Goal: Book appointment/travel/reservation

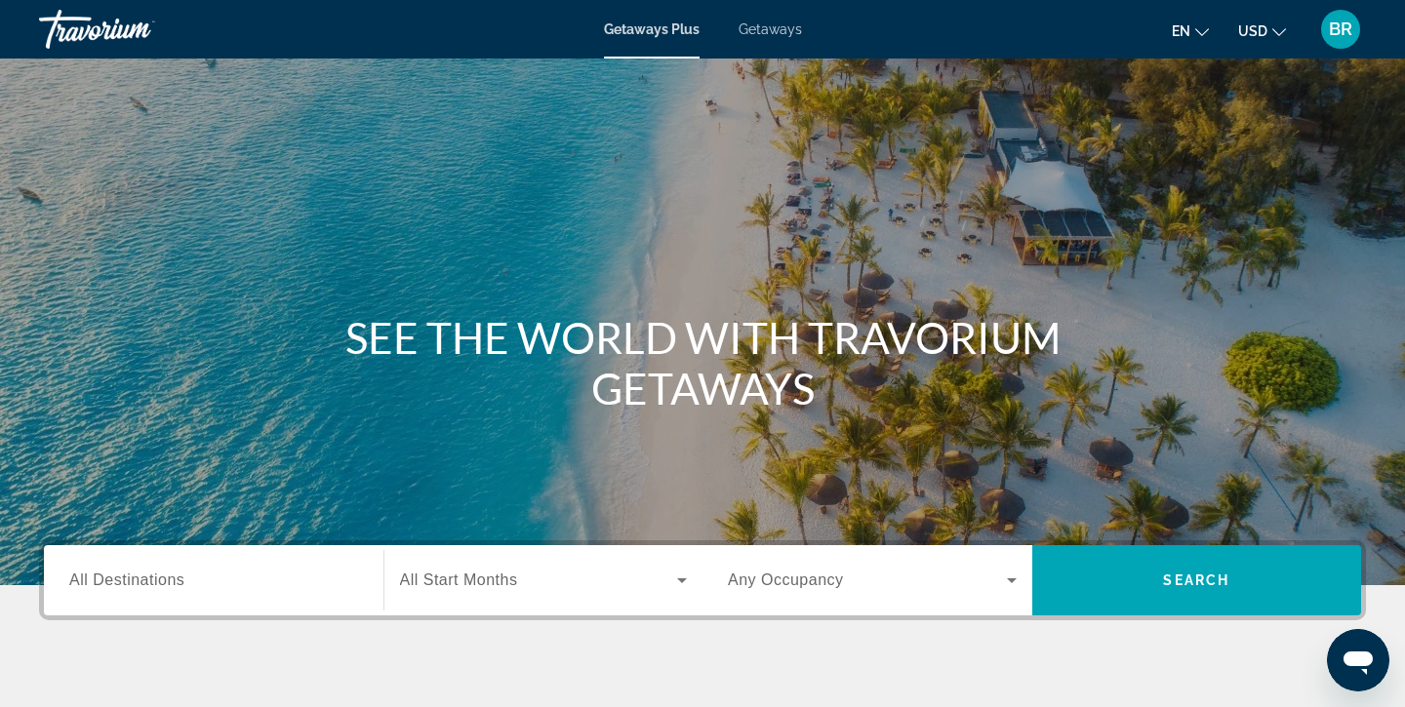
click at [132, 577] on span "All Destinations" at bounding box center [126, 580] width 115 height 17
click at [132, 577] on input "Destination All Destinations" at bounding box center [213, 581] width 289 height 23
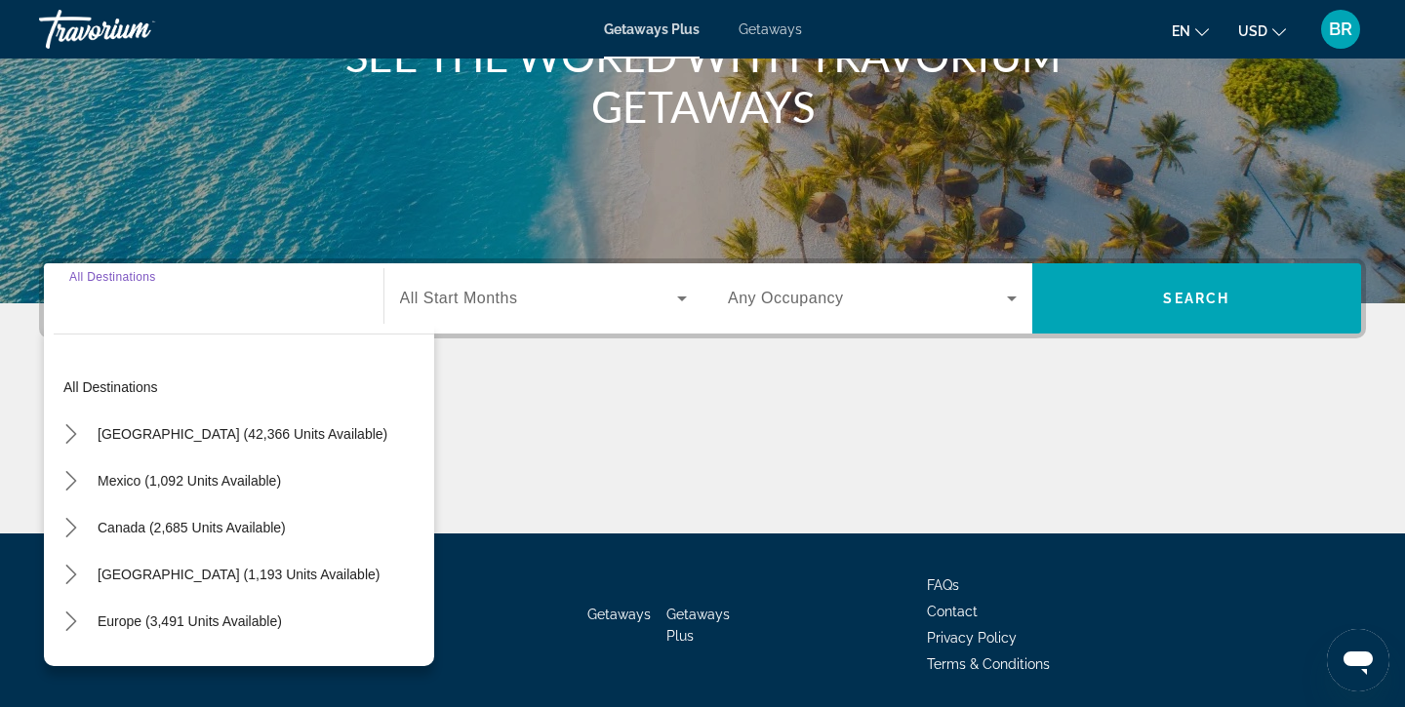
scroll to position [347, 0]
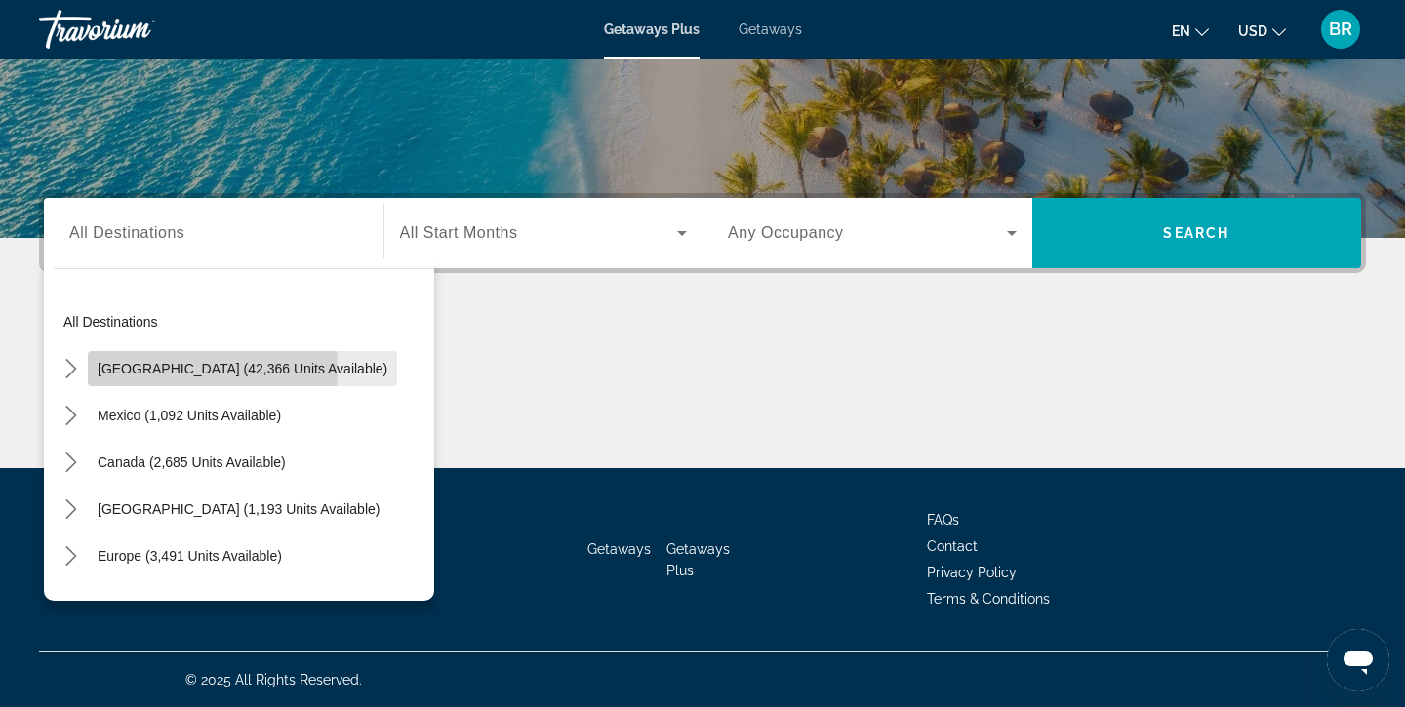
click at [124, 371] on span "[GEOGRAPHIC_DATA] (42,366 units available)" at bounding box center [243, 369] width 290 height 16
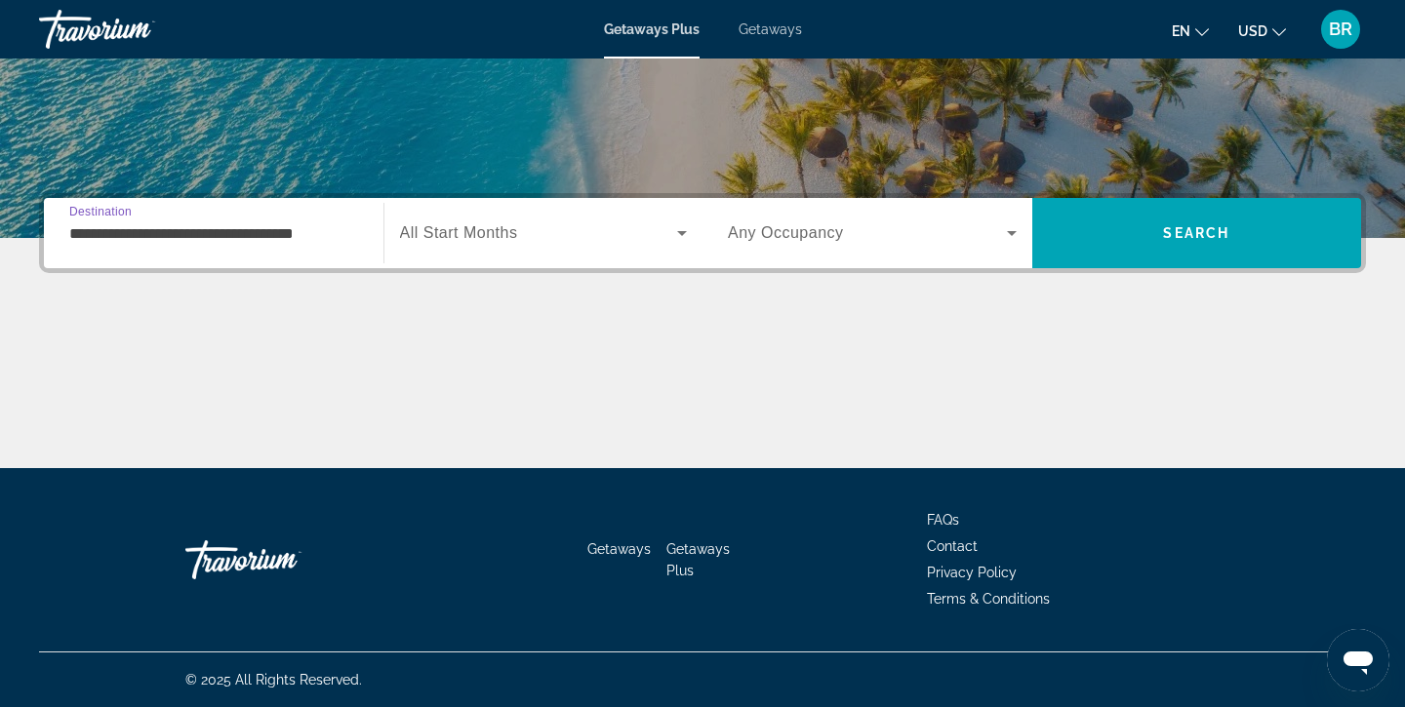
click at [128, 234] on input "**********" at bounding box center [213, 233] width 289 height 23
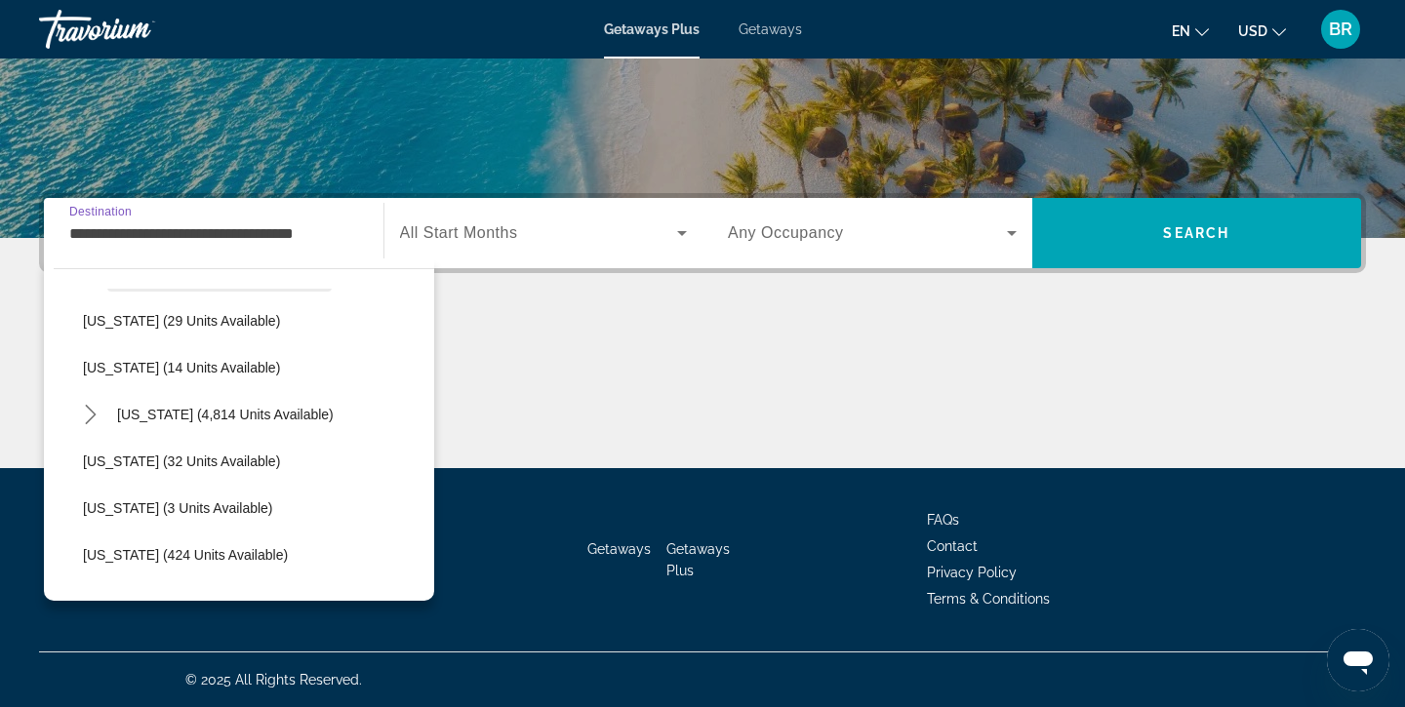
scroll to position [290, 0]
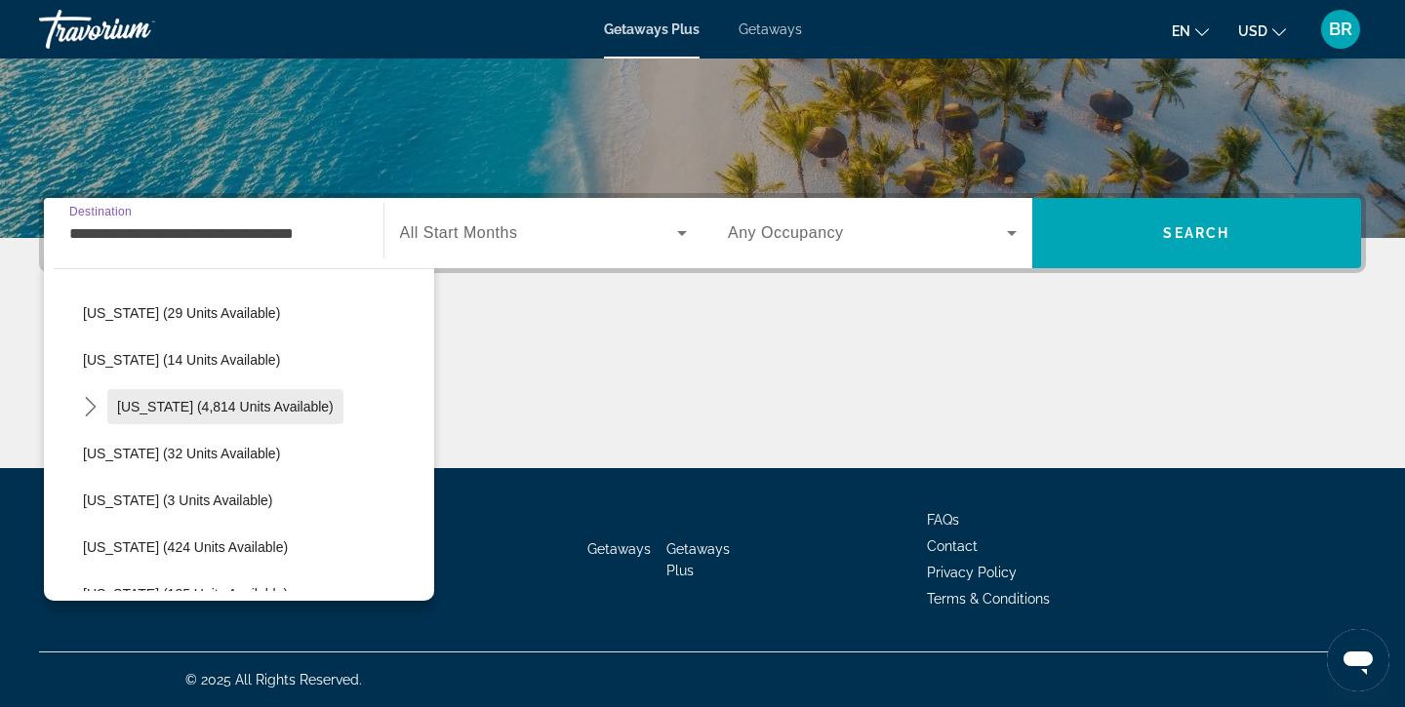
click at [186, 406] on span "Florida (4,814 units available)" at bounding box center [225, 407] width 217 height 16
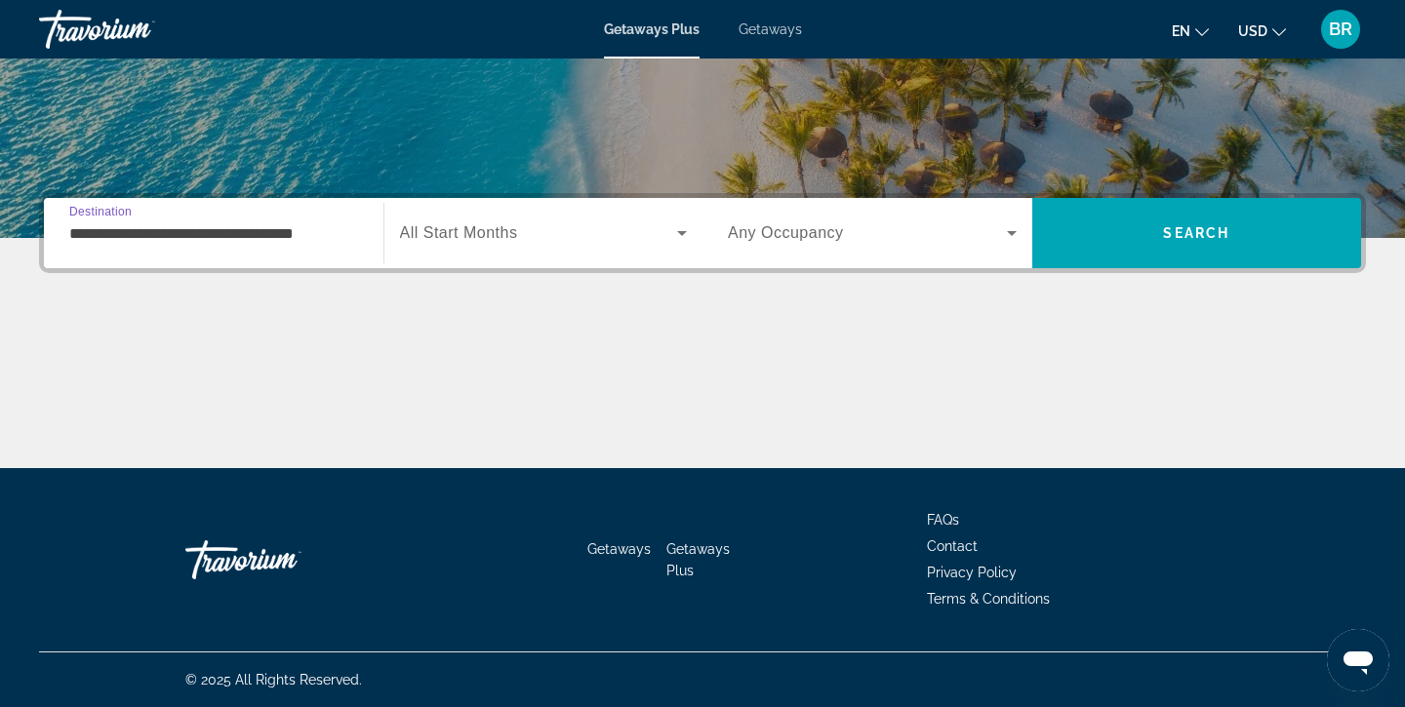
type input "**********"
click at [681, 237] on icon "Search widget" at bounding box center [681, 232] width 23 height 23
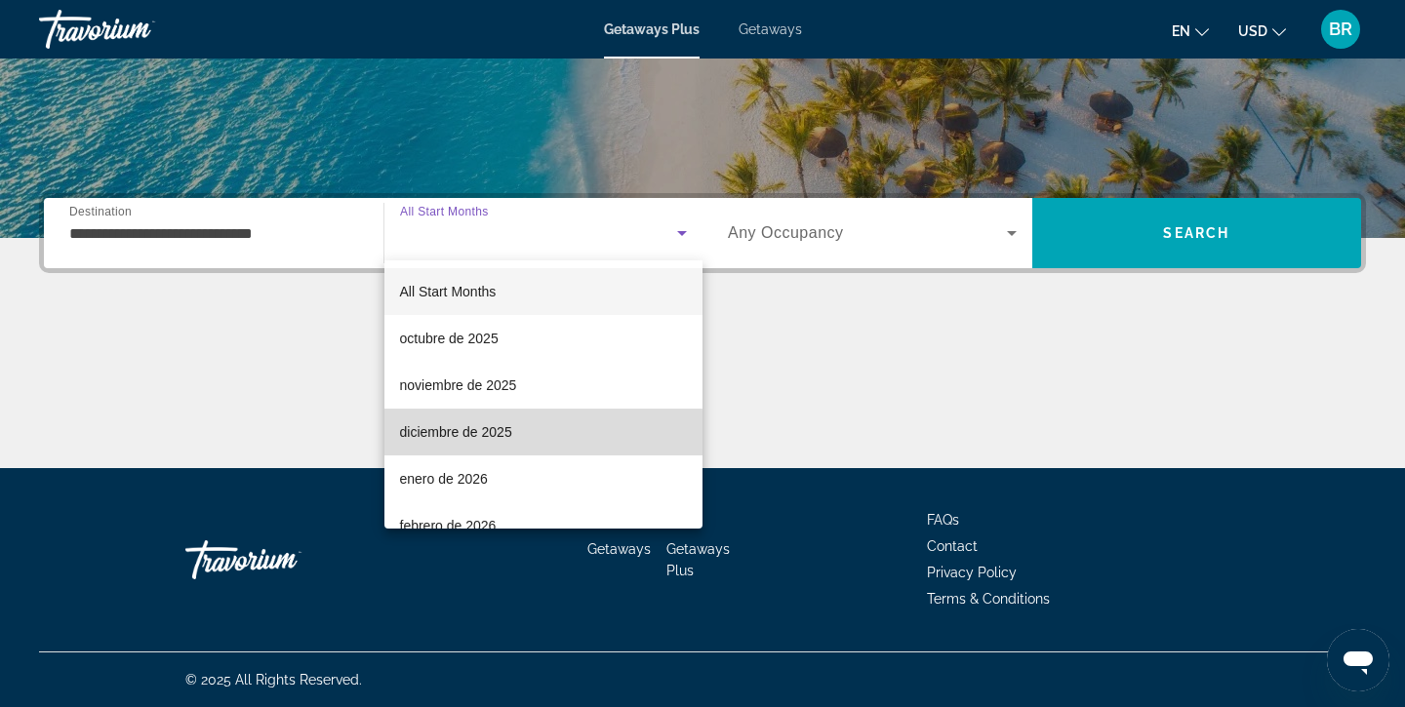
click at [453, 433] on span "diciembre de 2025" at bounding box center [456, 431] width 112 height 23
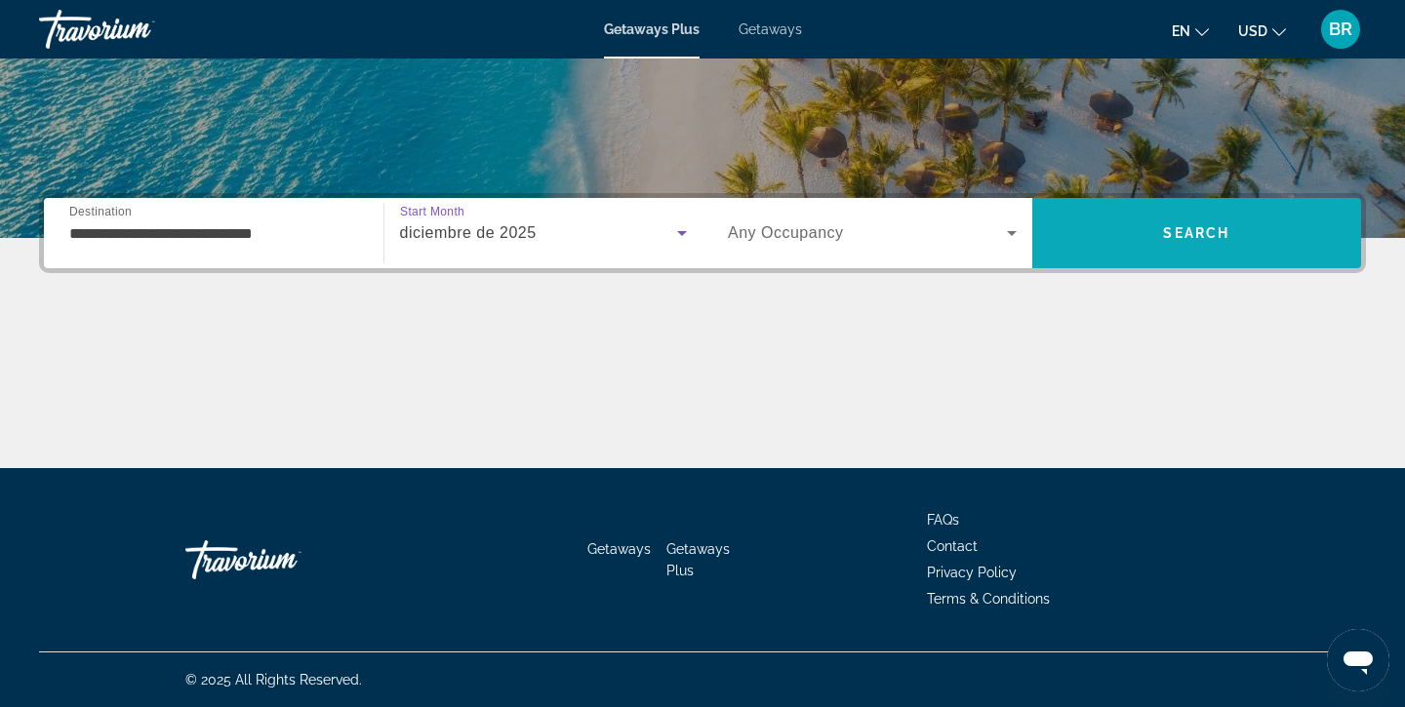
click at [1201, 230] on span "Search" at bounding box center [1196, 233] width 66 height 16
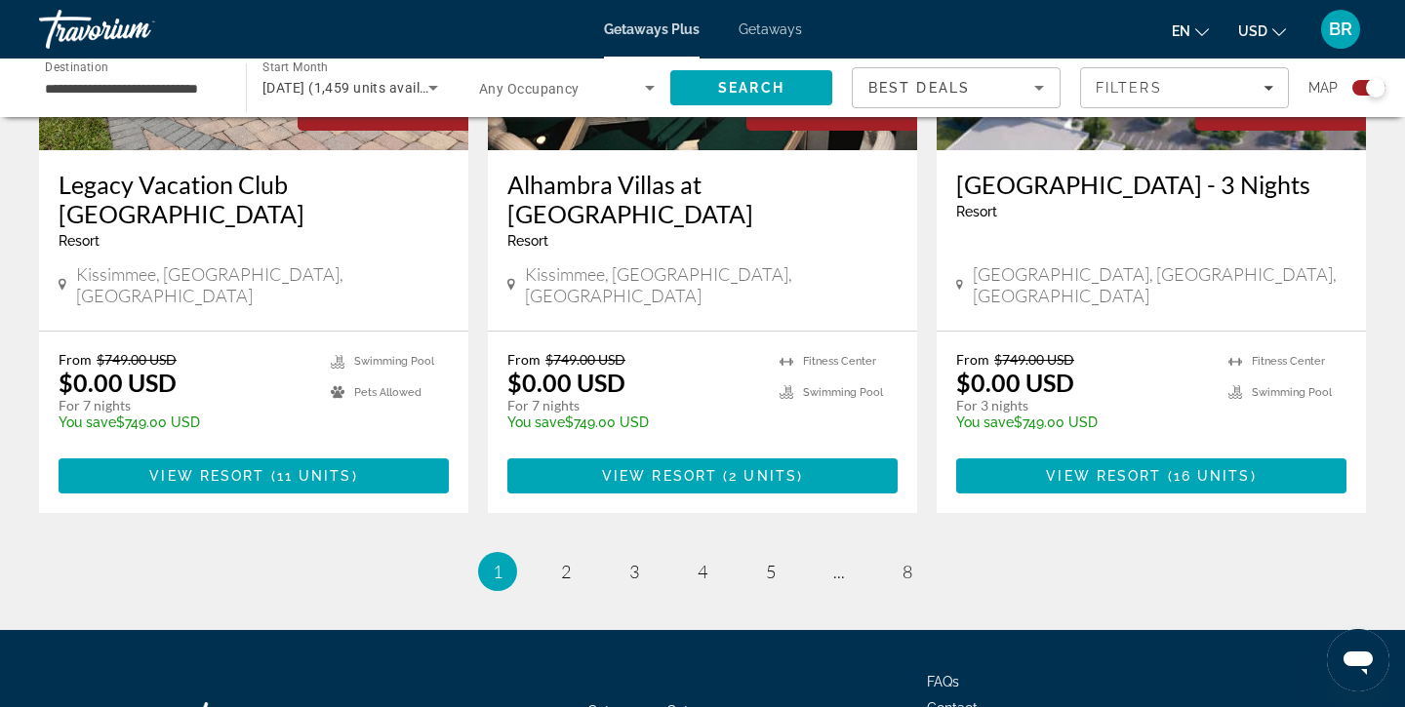
scroll to position [3132, 0]
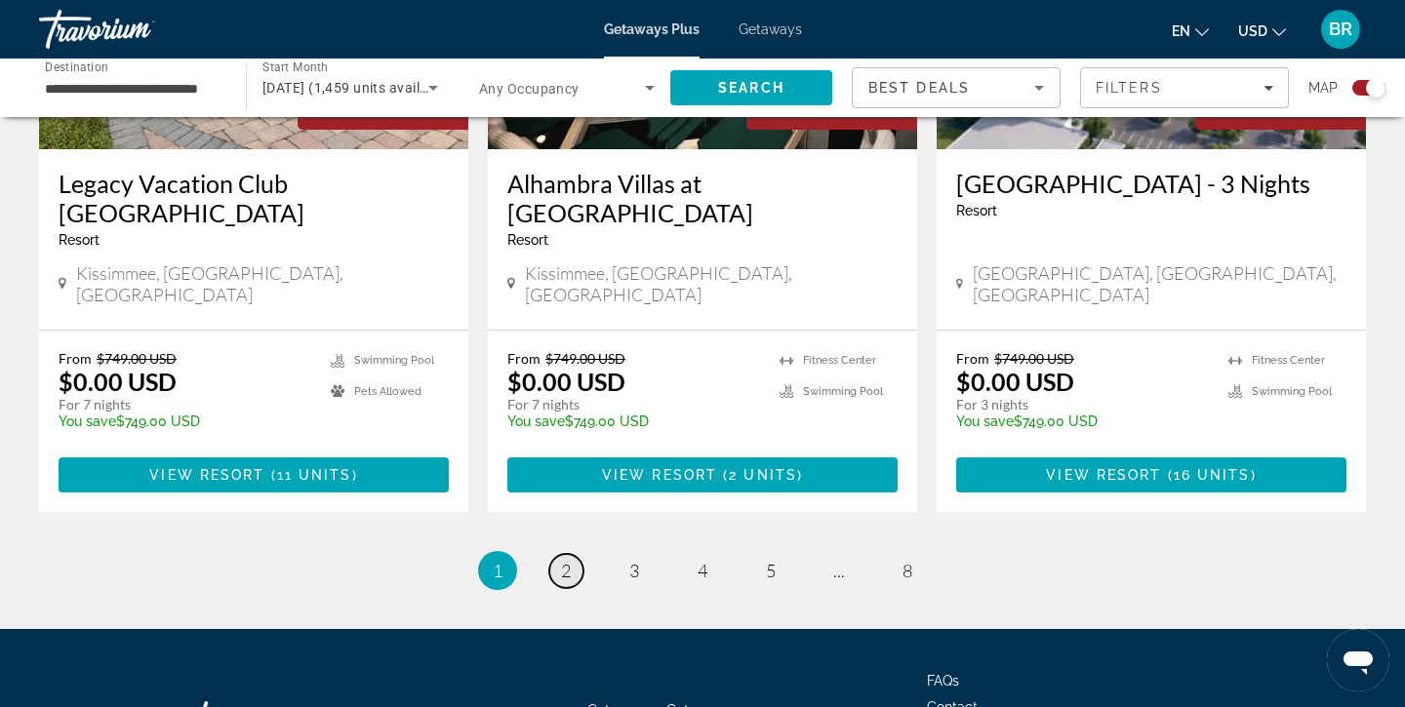
click at [566, 560] on span "2" at bounding box center [566, 570] width 10 height 21
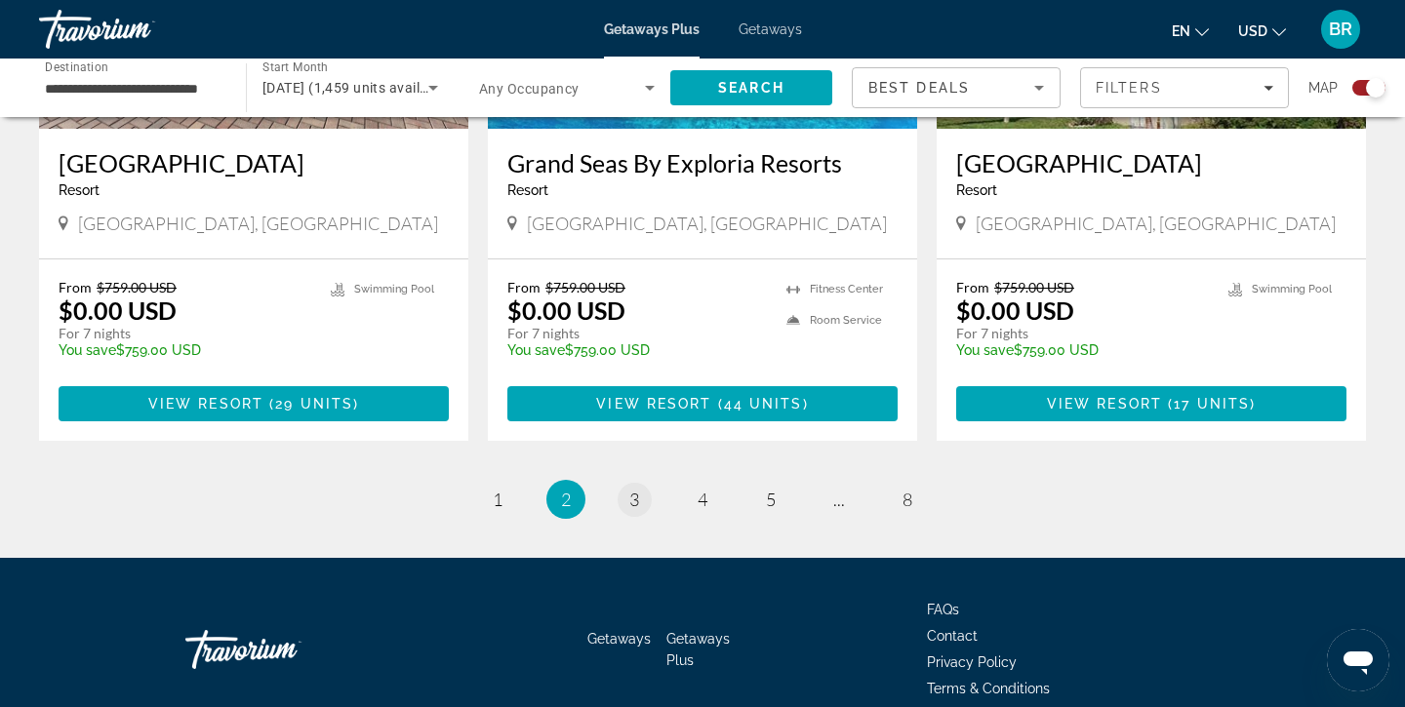
scroll to position [3087, 0]
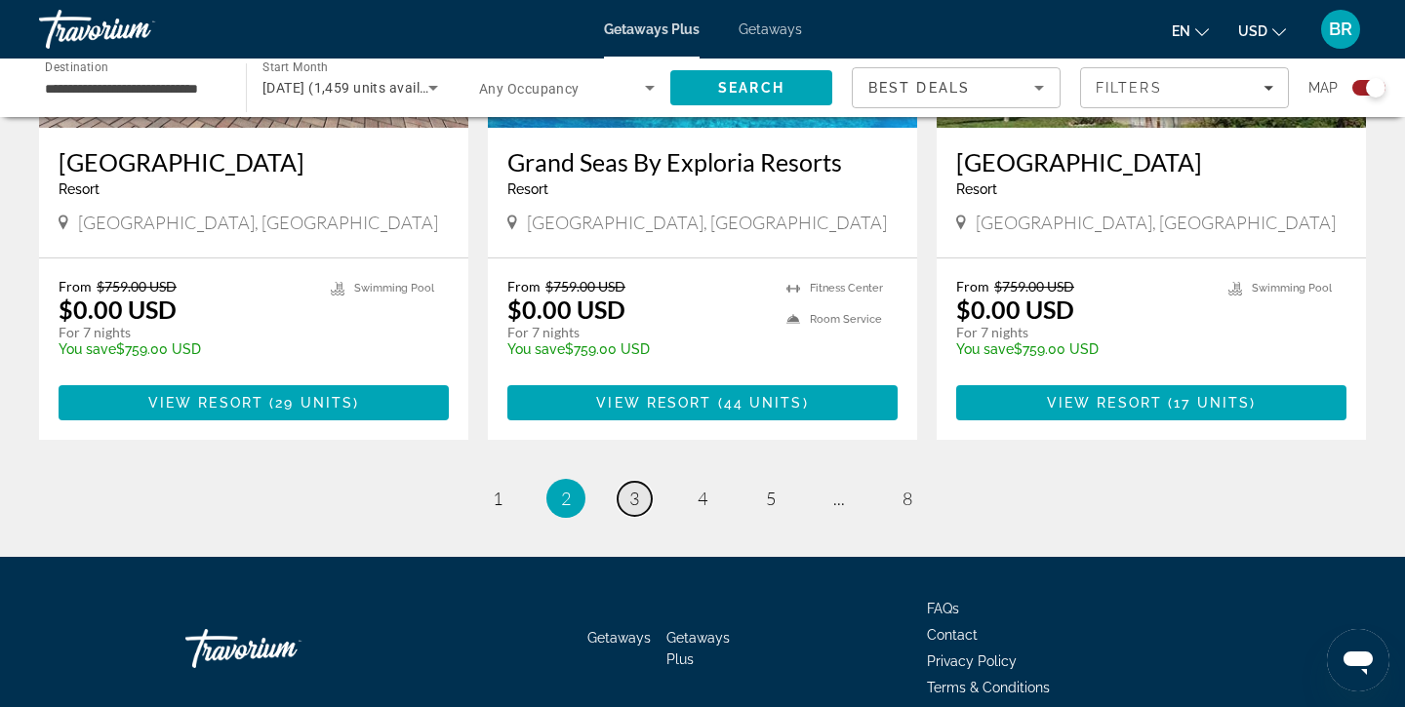
click at [631, 488] on span "3" at bounding box center [634, 498] width 10 height 21
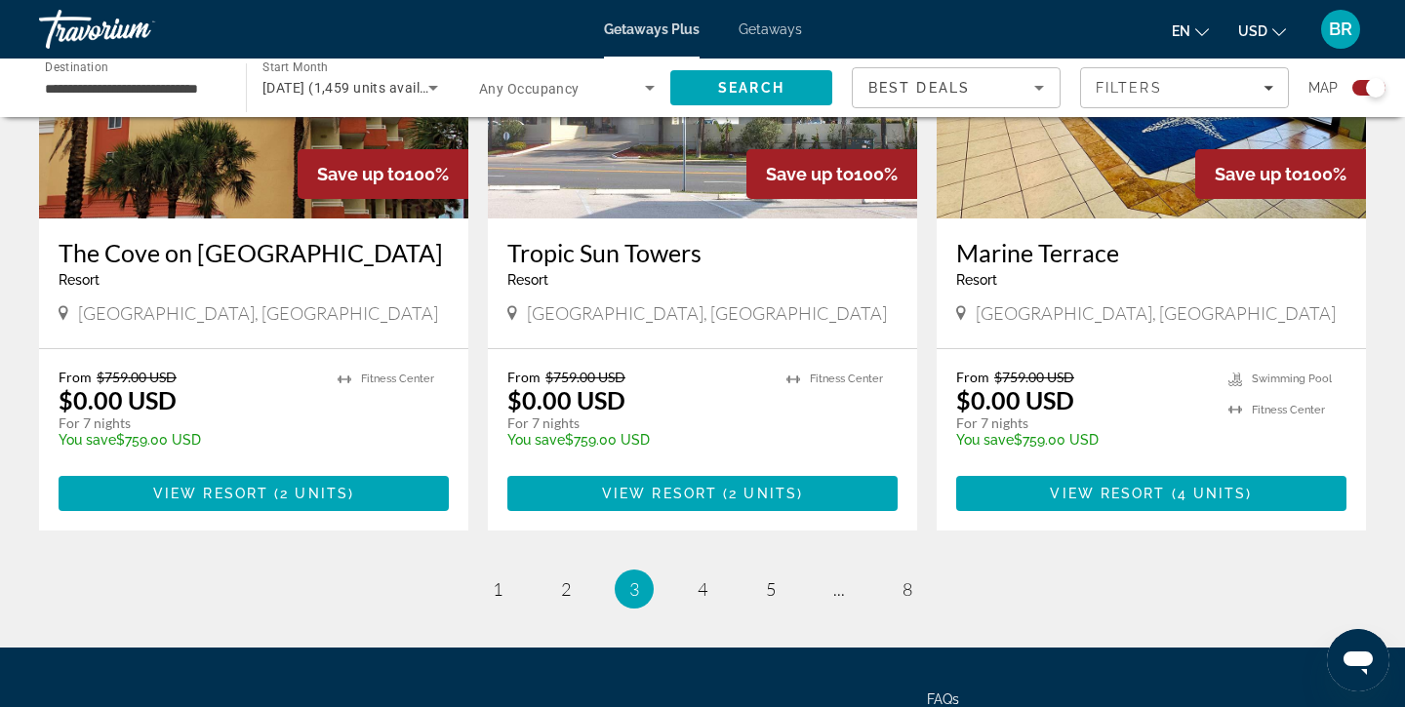
scroll to position [2976, 0]
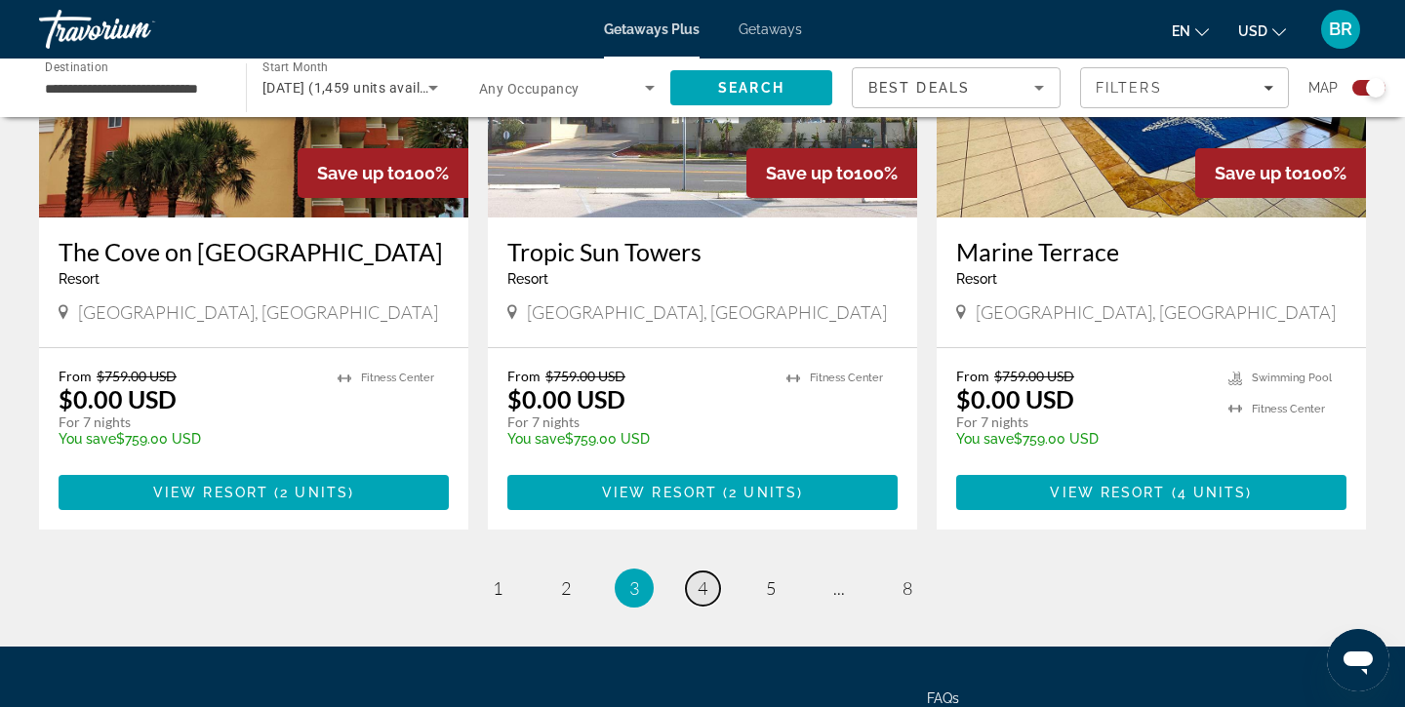
click at [706, 577] on span "4" at bounding box center [702, 587] width 10 height 21
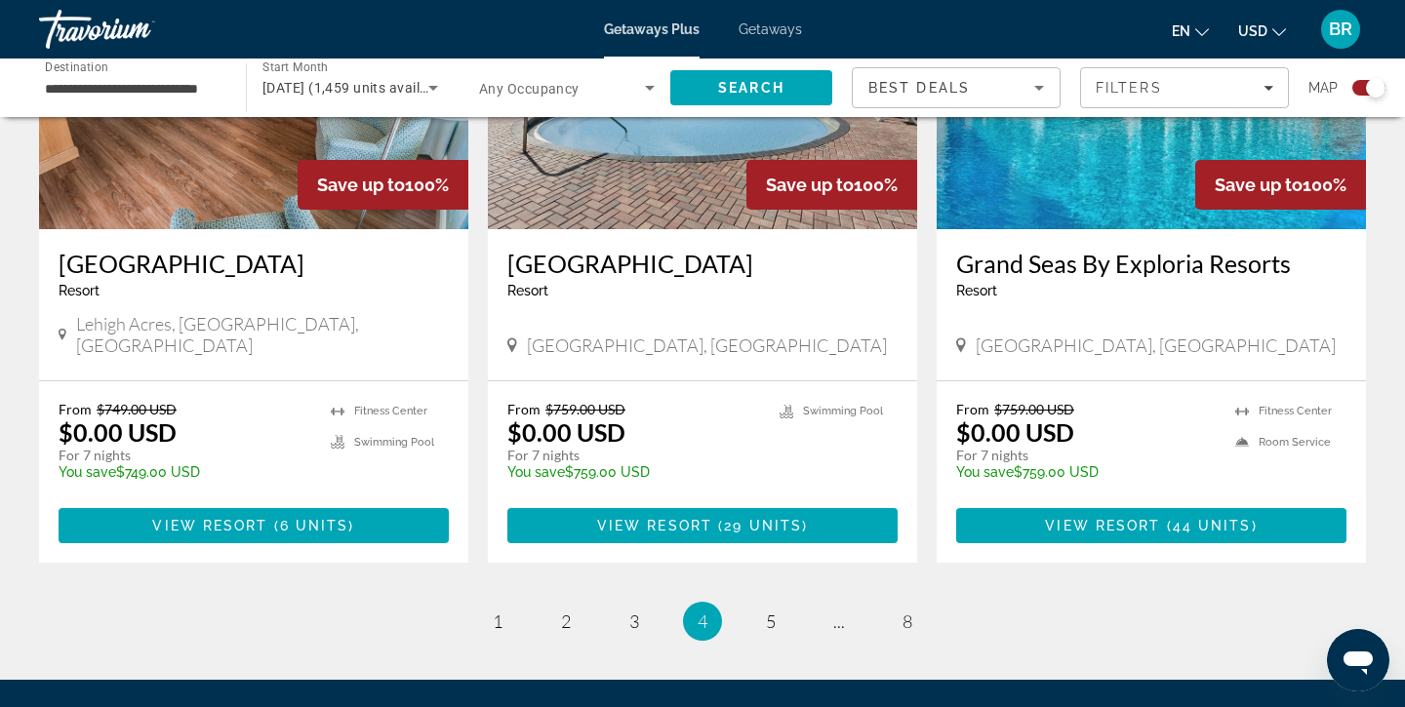
scroll to position [3016, 0]
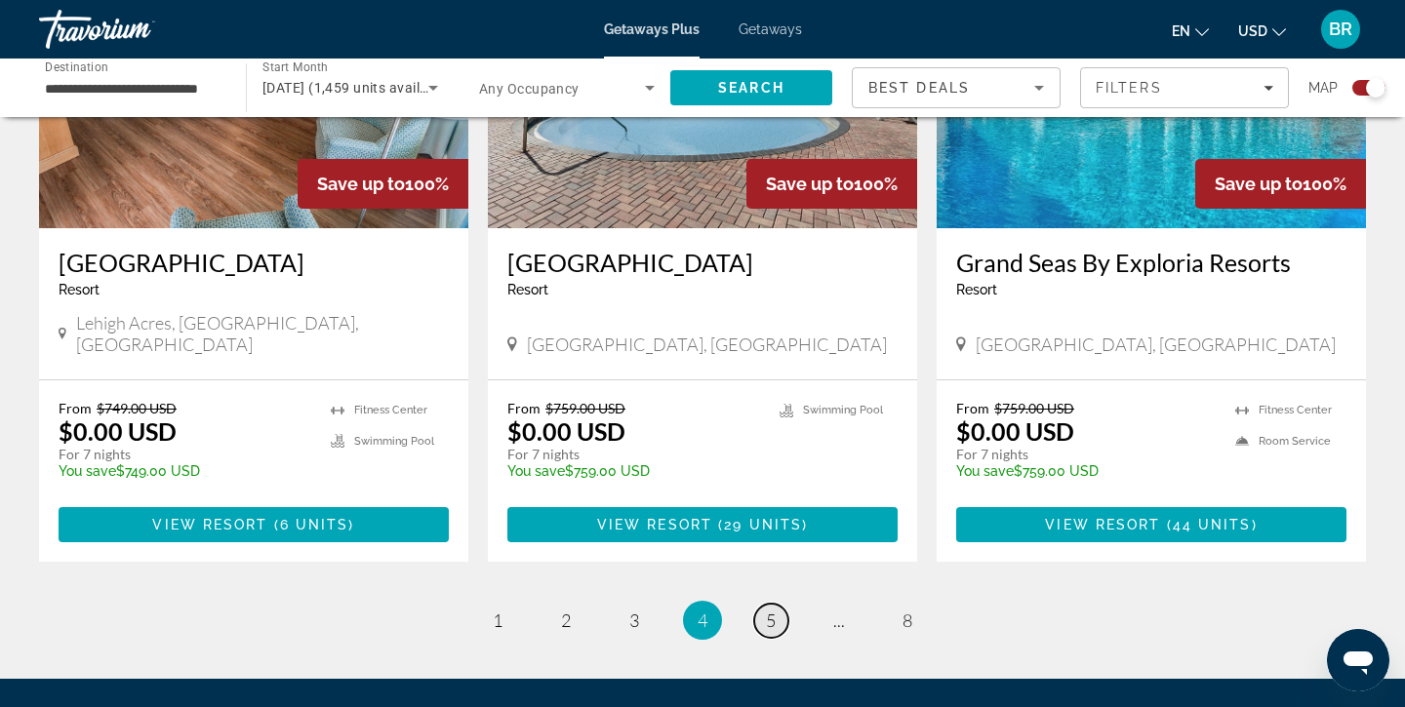
click at [768, 610] on span "5" at bounding box center [771, 620] width 10 height 21
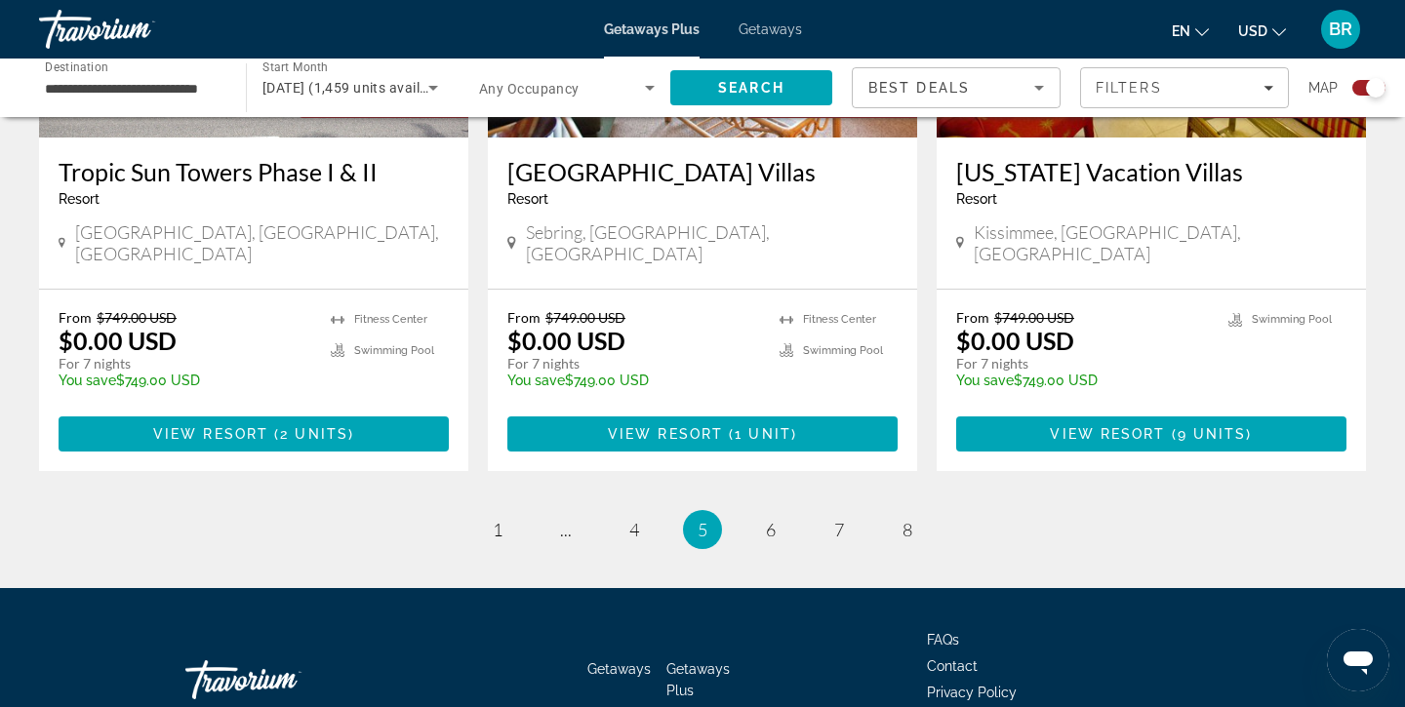
scroll to position [3108, 0]
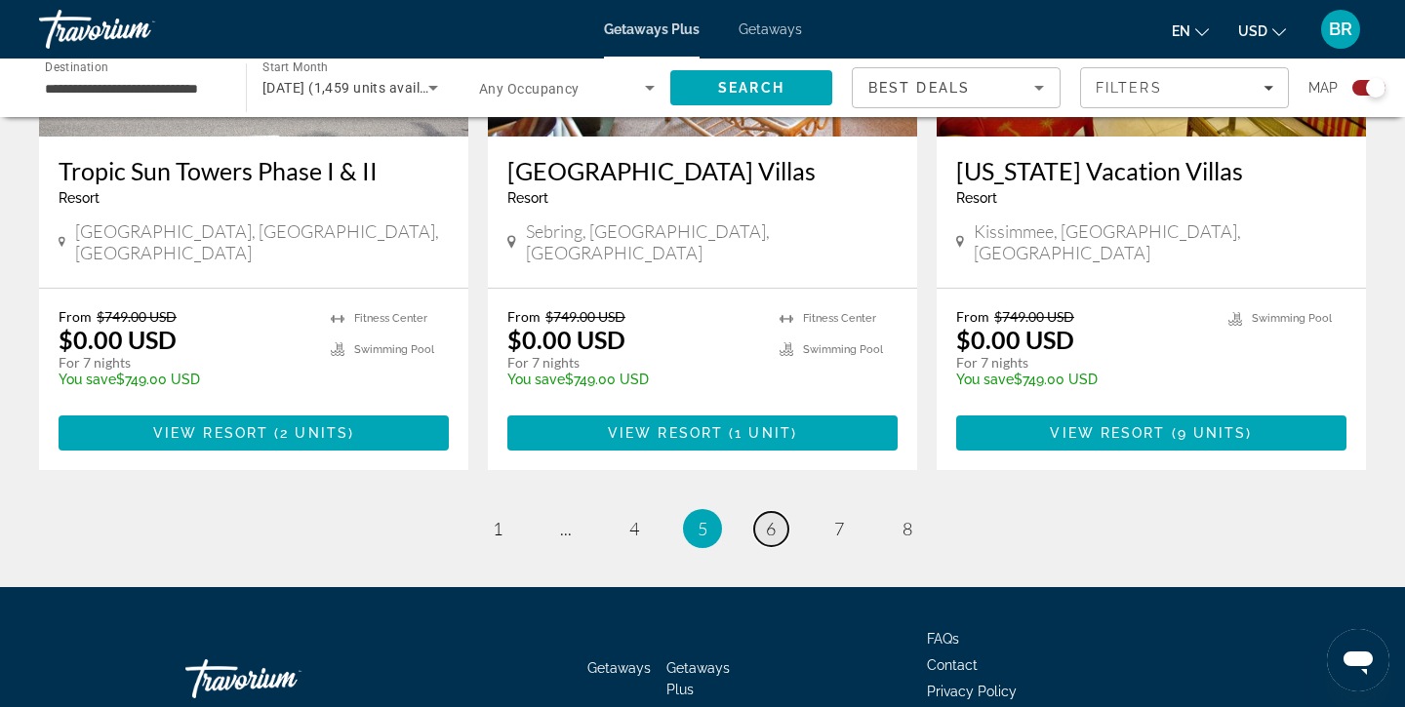
click at [773, 518] on span "6" at bounding box center [771, 528] width 10 height 21
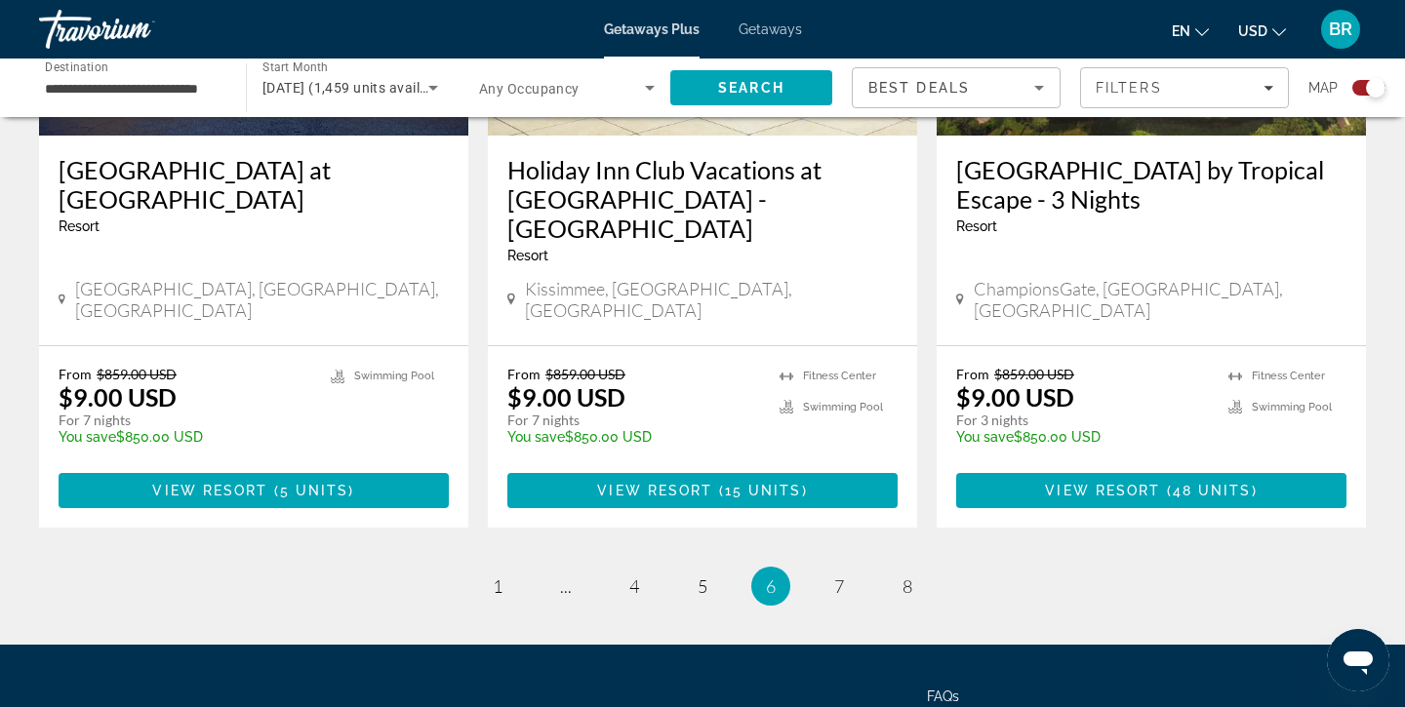
scroll to position [3061, 0]
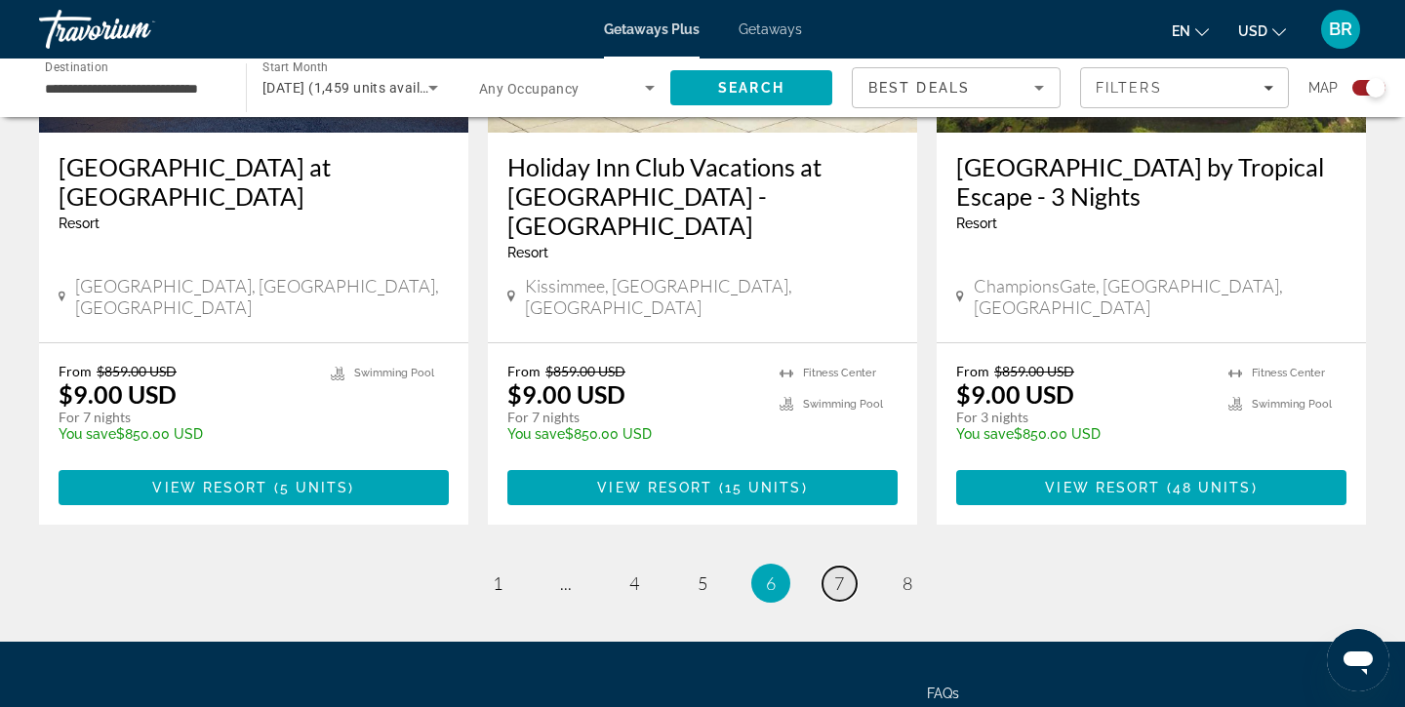
click at [835, 573] on span "7" at bounding box center [839, 583] width 10 height 21
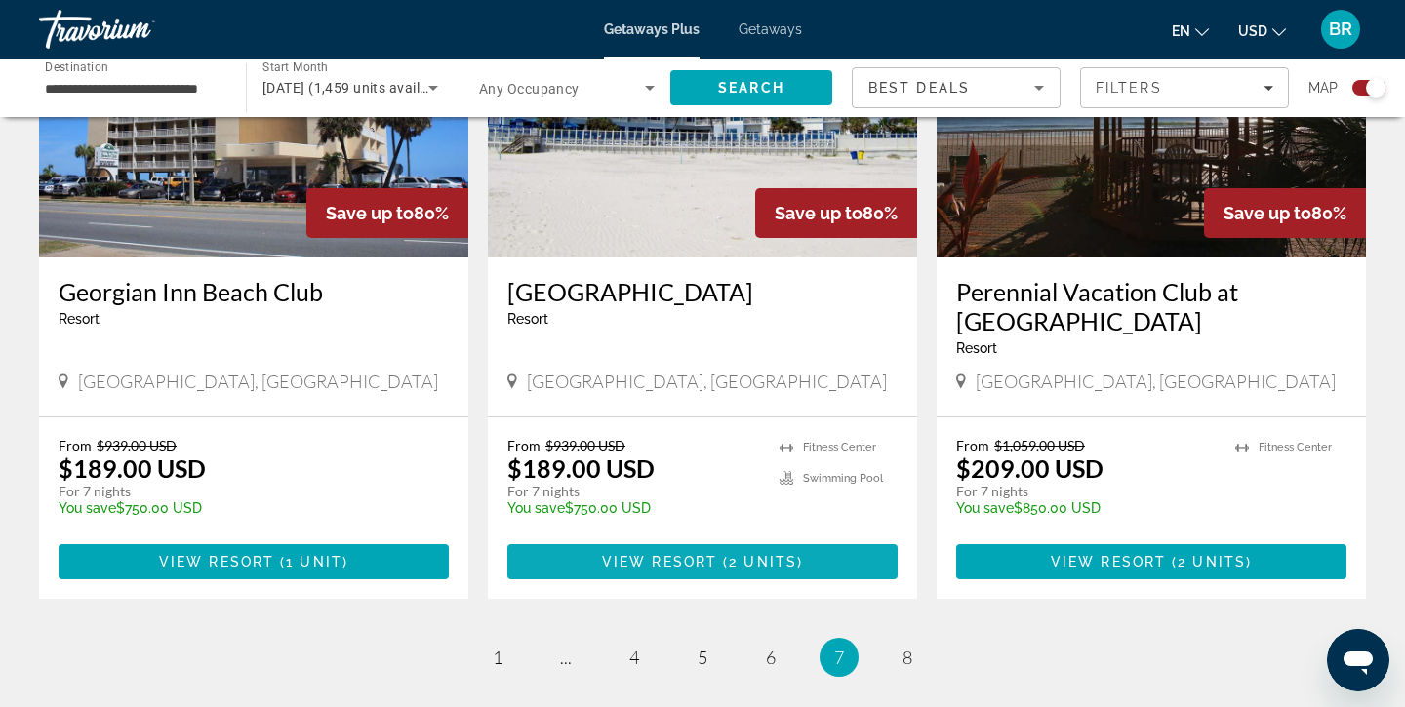
scroll to position [2945, 0]
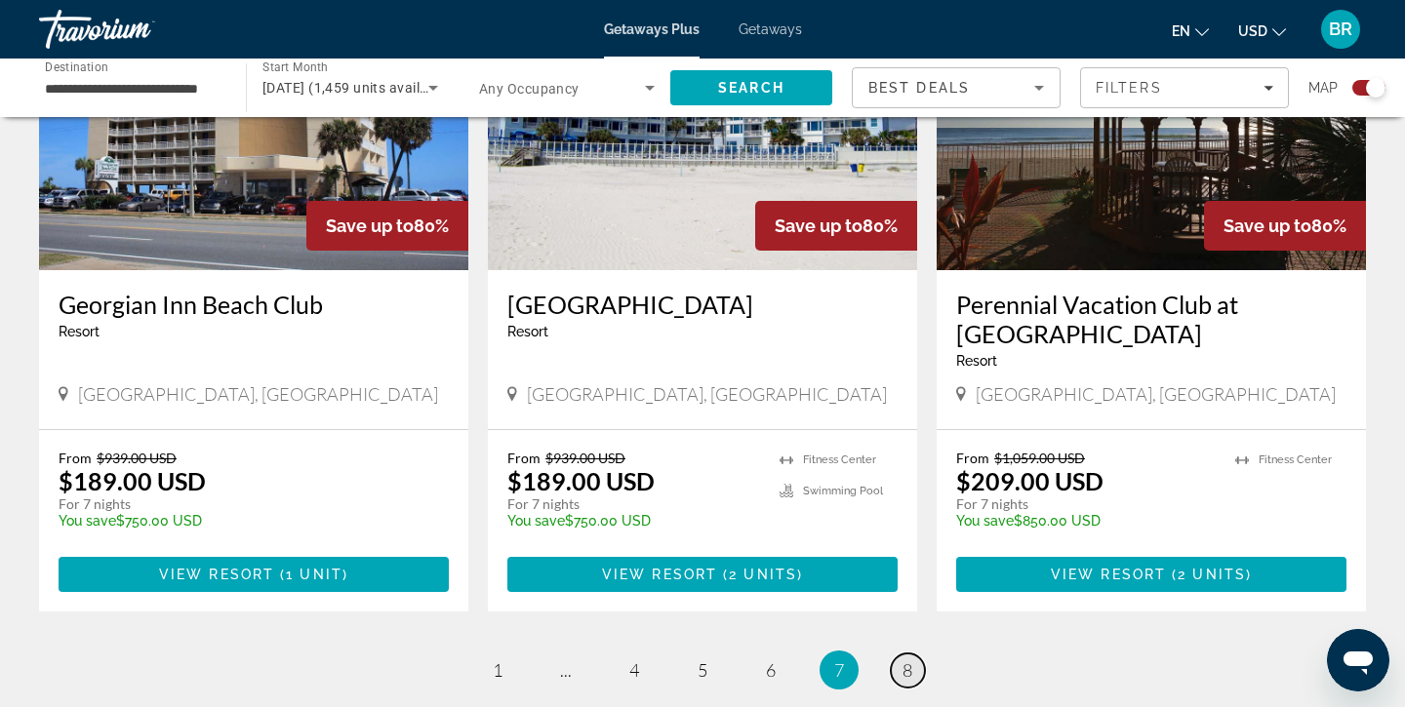
click at [908, 659] on span "8" at bounding box center [907, 669] width 10 height 21
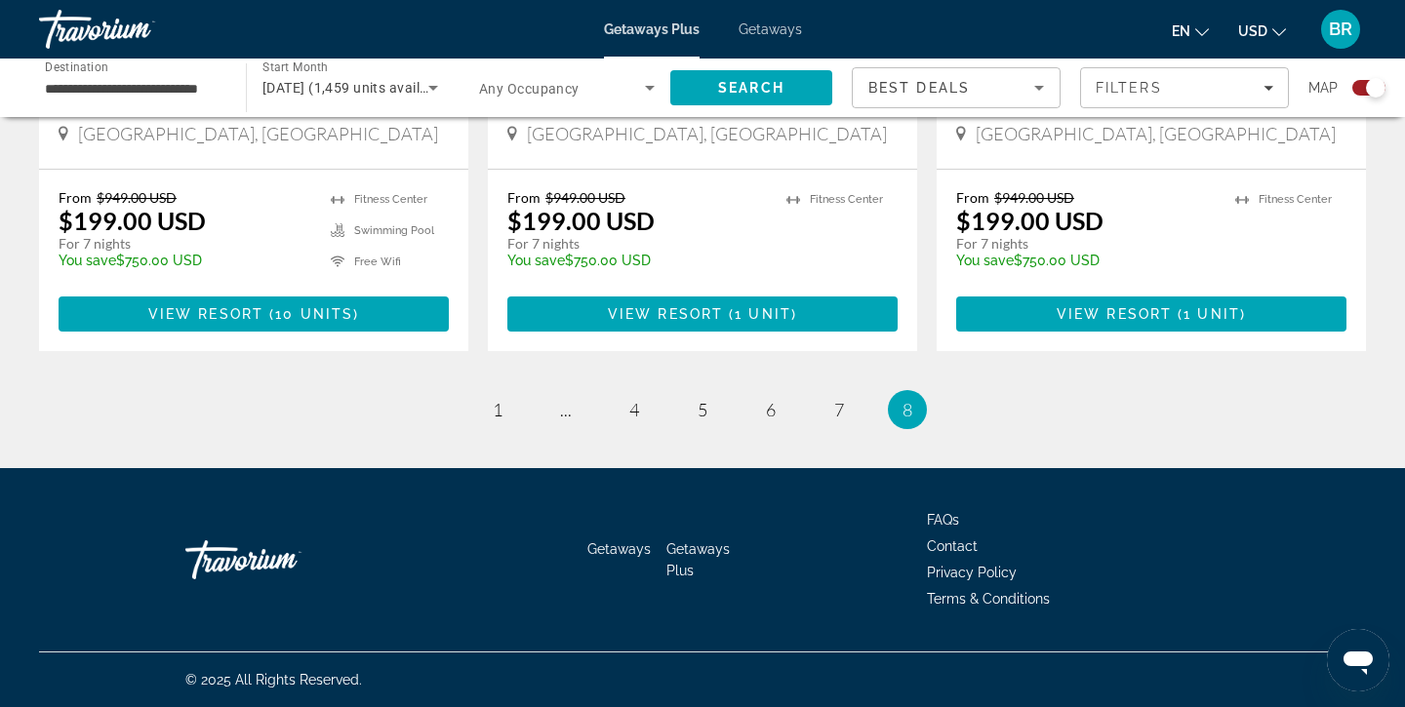
scroll to position [1092, 0]
click at [498, 413] on span "1" at bounding box center [498, 409] width 10 height 21
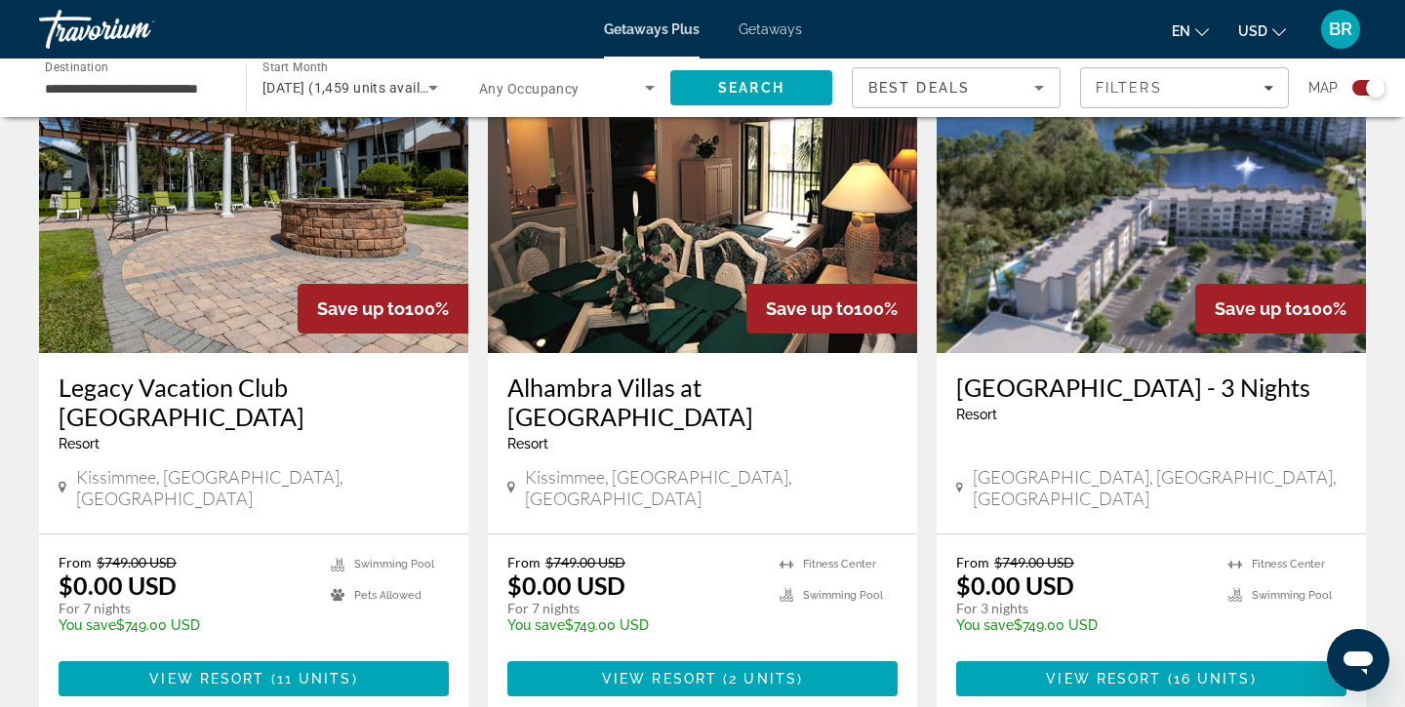
scroll to position [2923, 0]
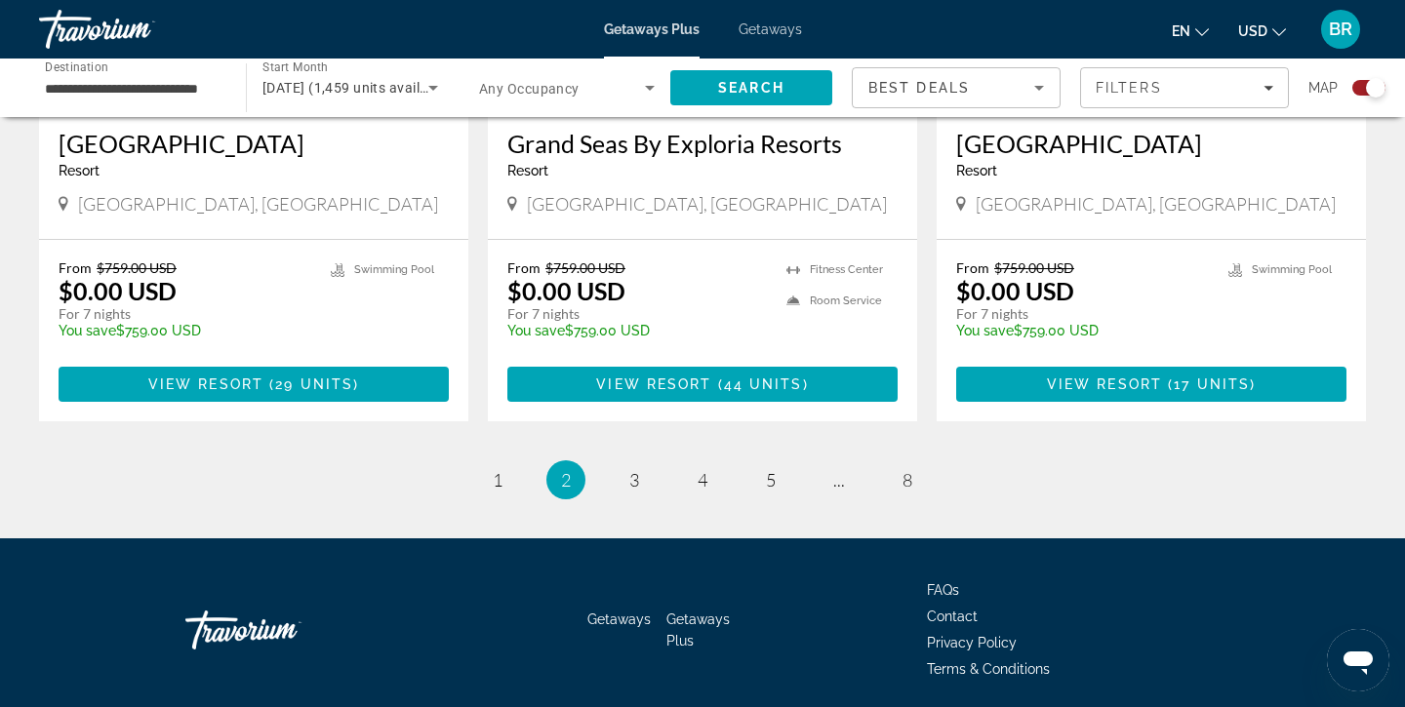
scroll to position [3107, 0]
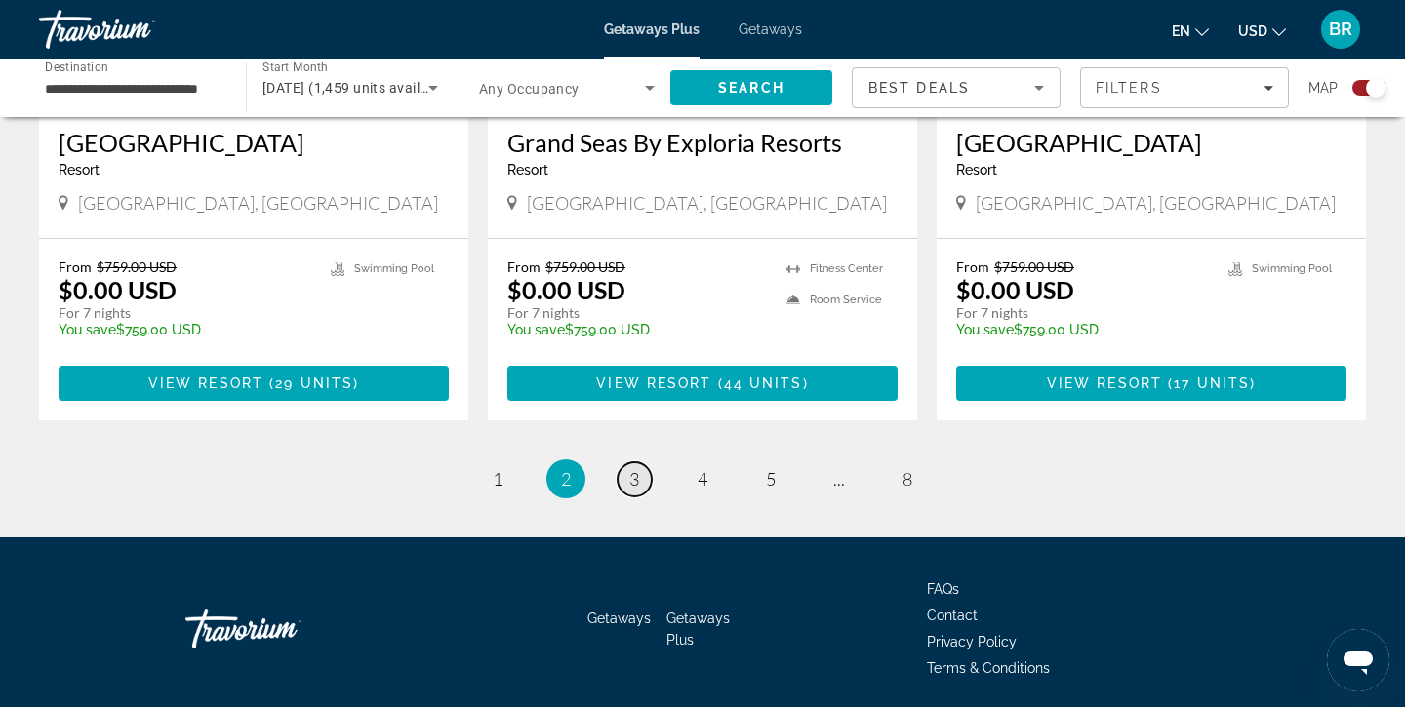
click at [634, 468] on span "3" at bounding box center [634, 478] width 10 height 21
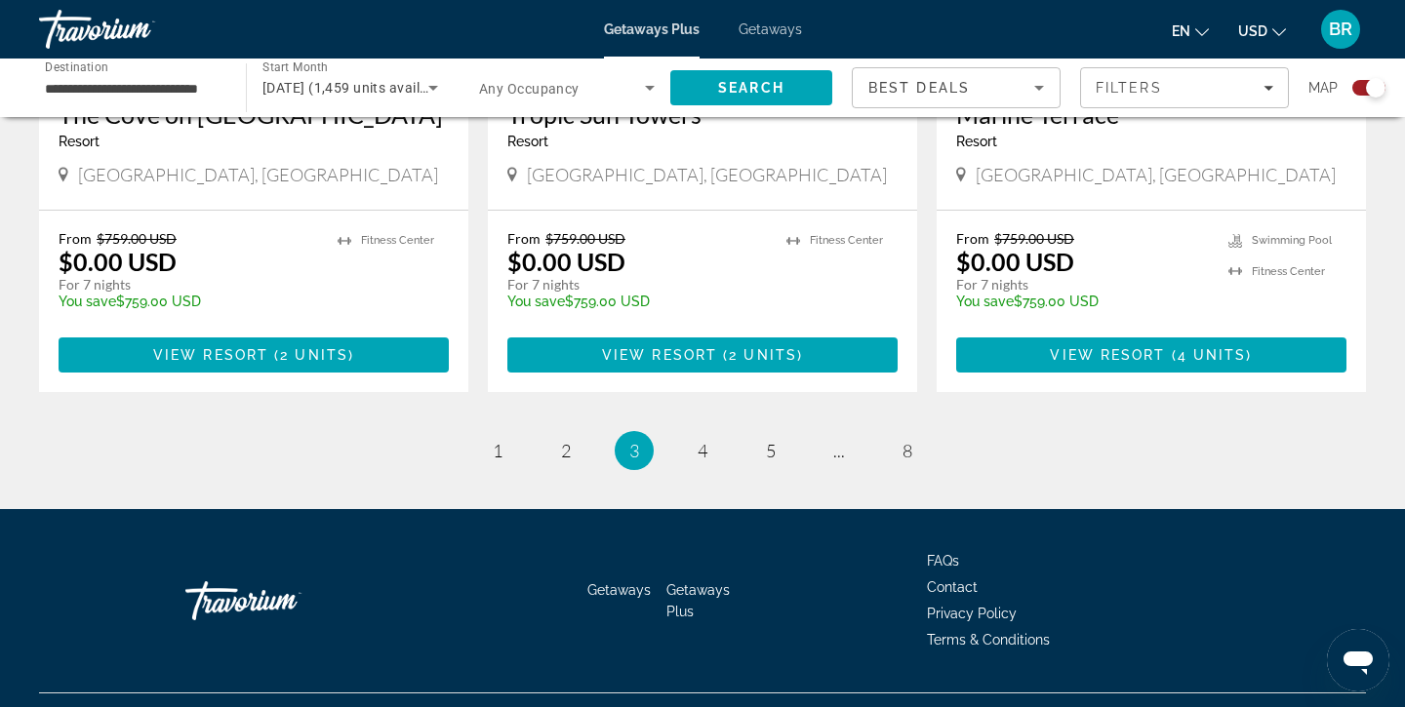
scroll to position [3113, 0]
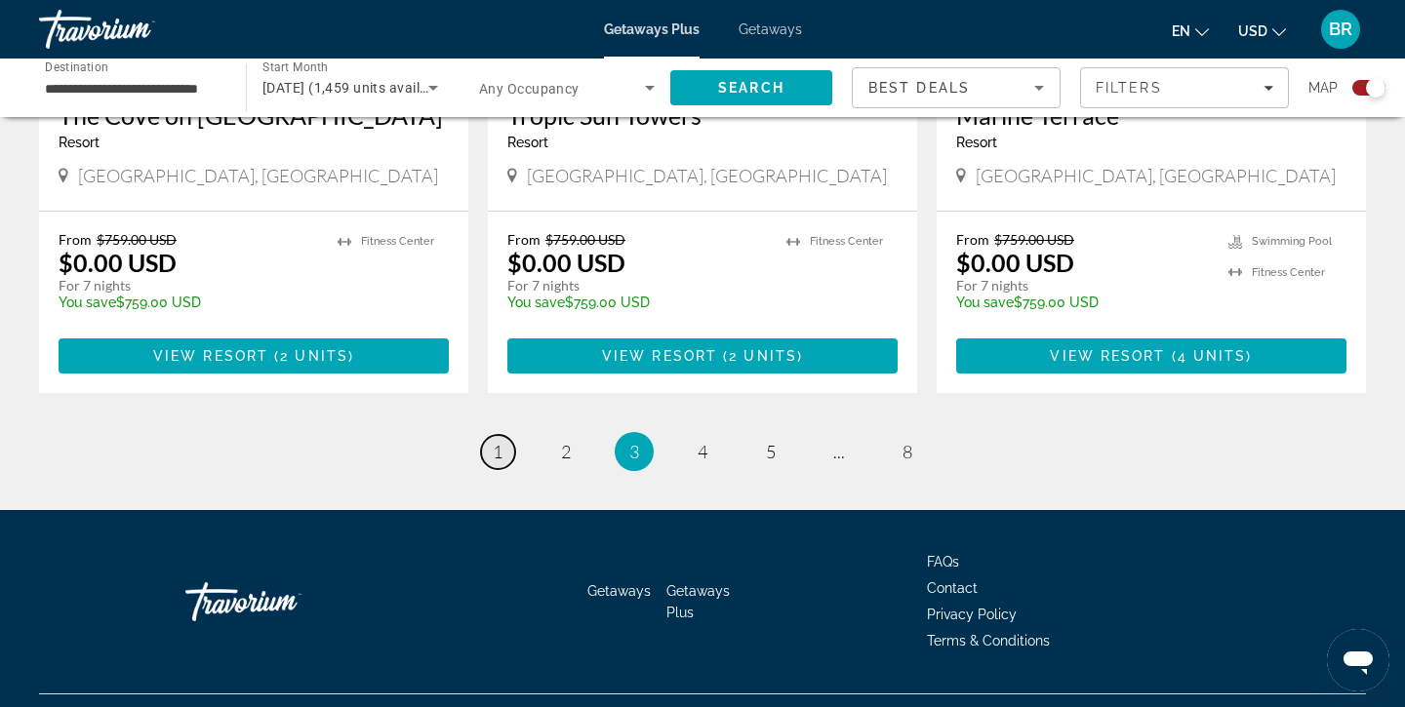
click at [501, 441] on span "1" at bounding box center [498, 451] width 10 height 21
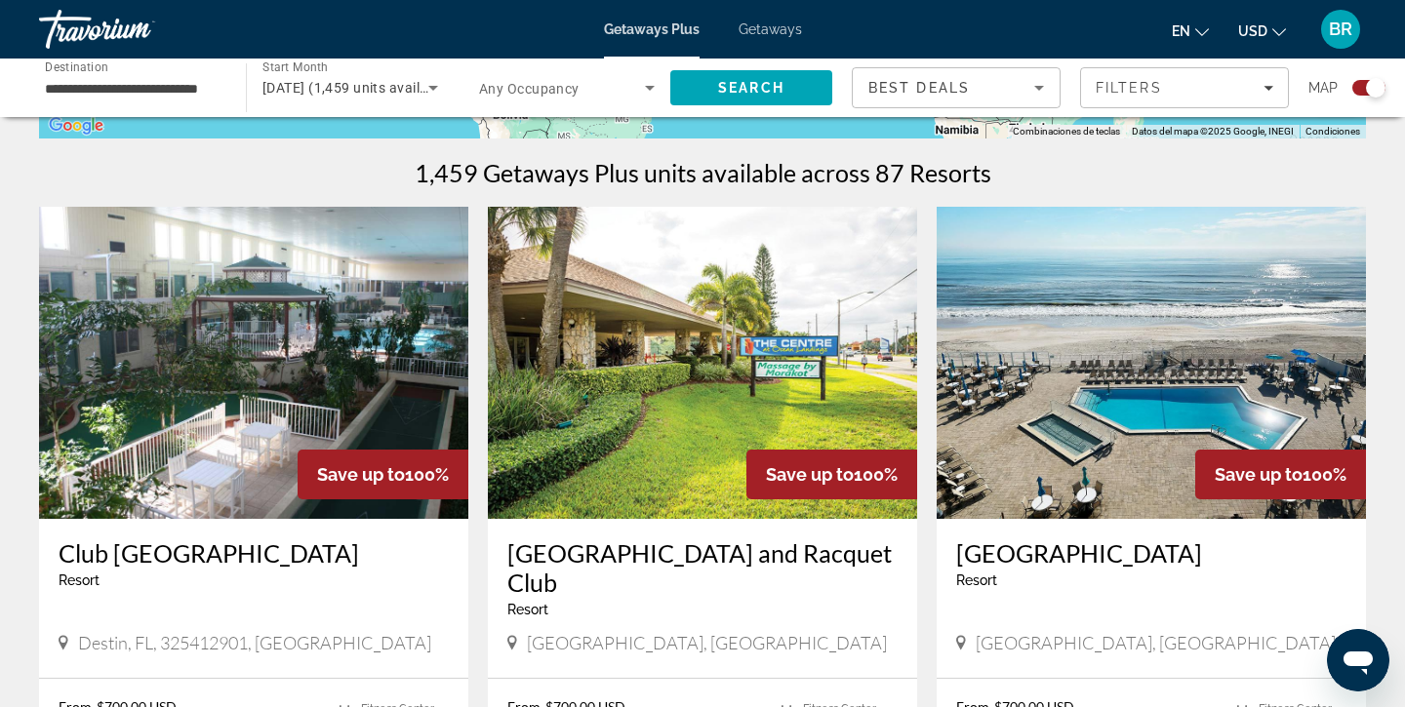
scroll to position [584, 0]
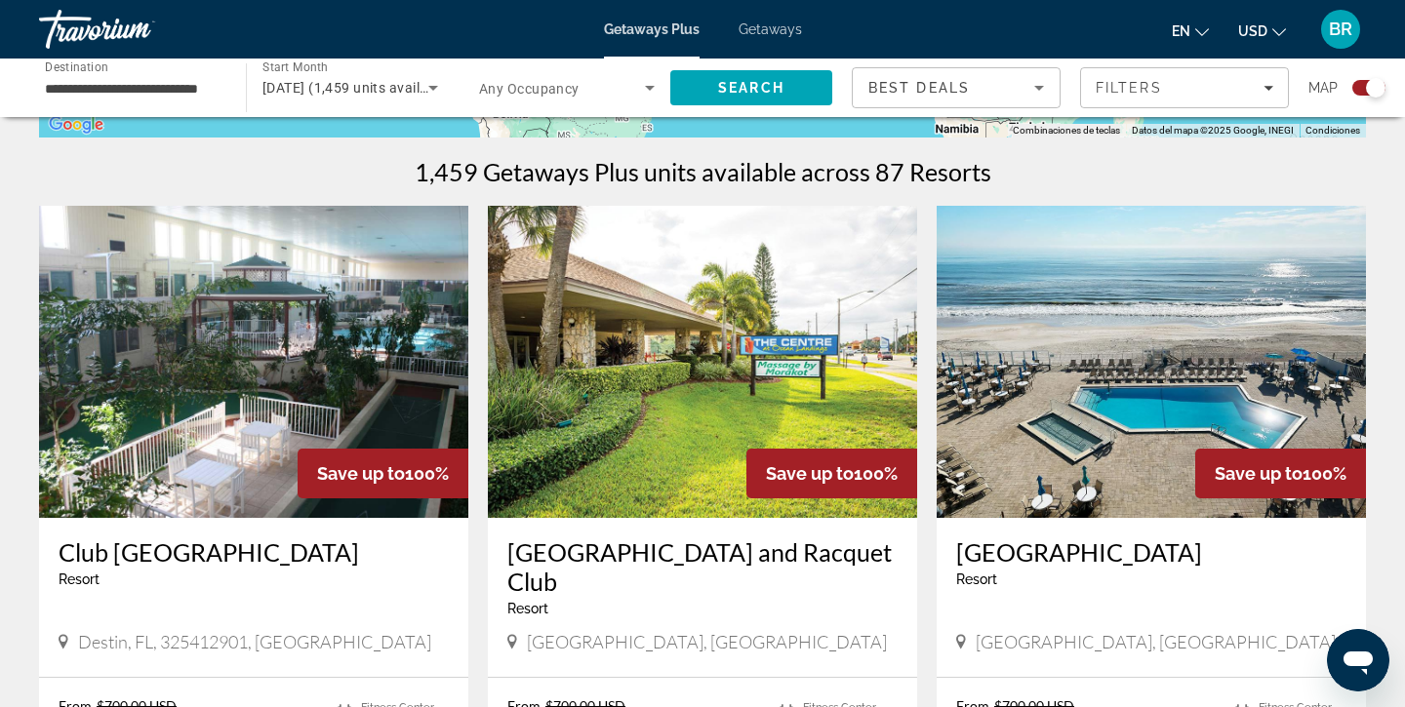
click at [245, 403] on img "Main content" at bounding box center [253, 362] width 429 height 312
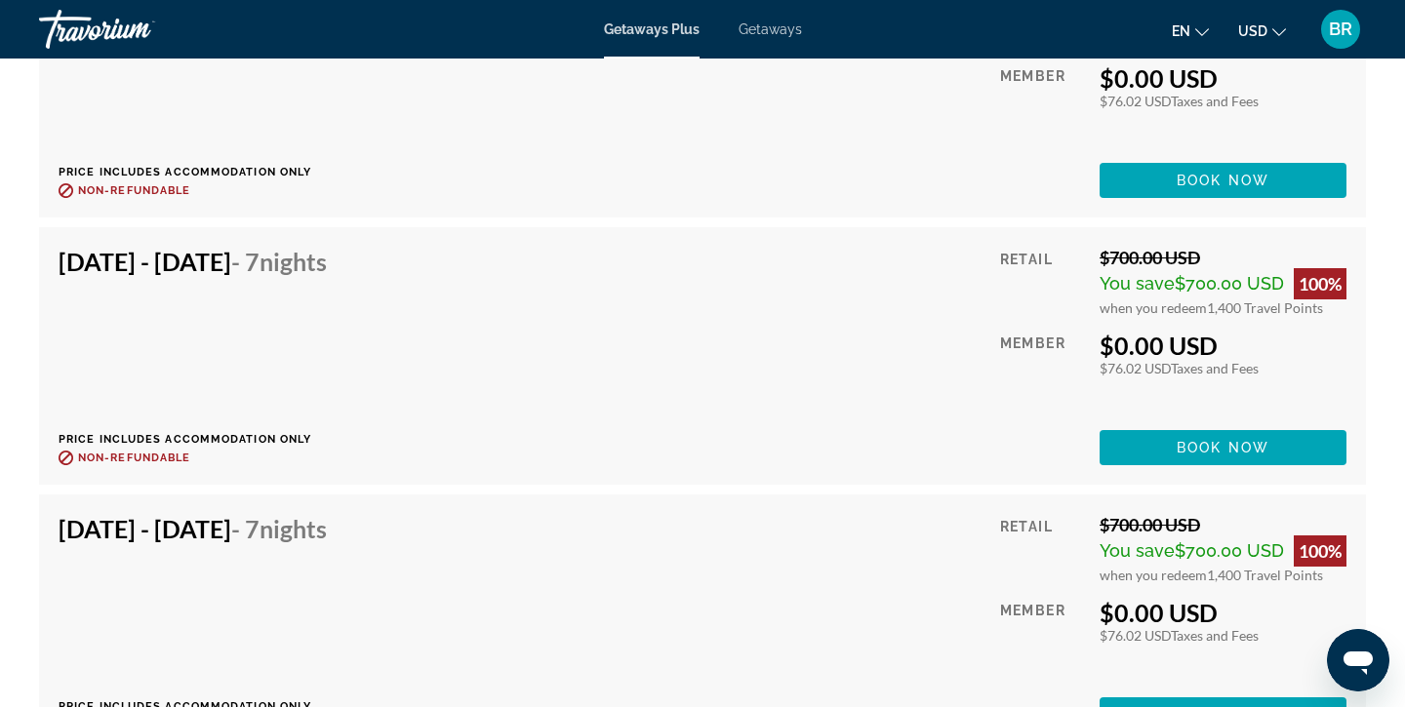
scroll to position [3754, 0]
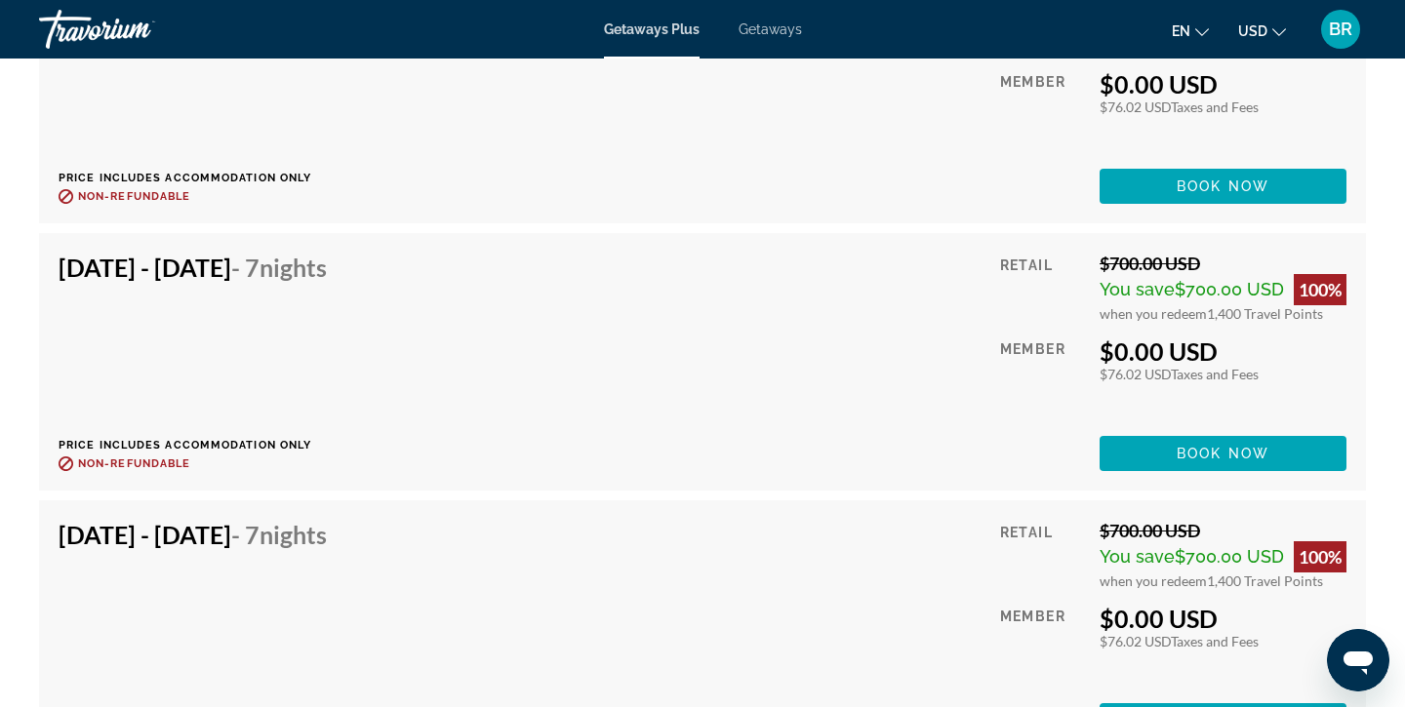
click at [601, 336] on div "Dec 21, 2025 - Dec 28, 2025 - 7 Nights Price includes accommodation only Refund…" at bounding box center [703, 362] width 1288 height 218
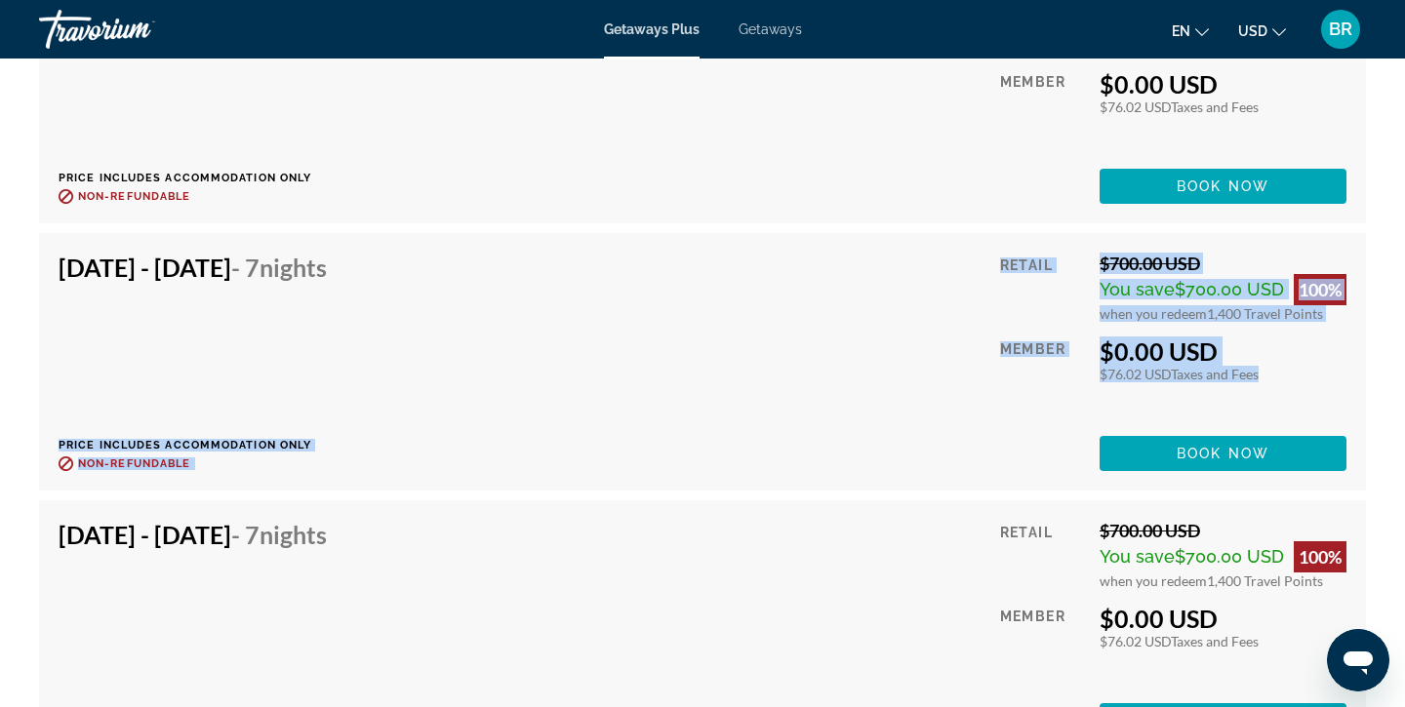
drag, startPoint x: 601, startPoint y: 336, endPoint x: 432, endPoint y: 243, distance: 192.5
click at [447, 251] on div "Dec 21, 2025 - Dec 28, 2025 - 7 Nights Price includes accommodation only Refund…" at bounding box center [702, 362] width 1327 height 258
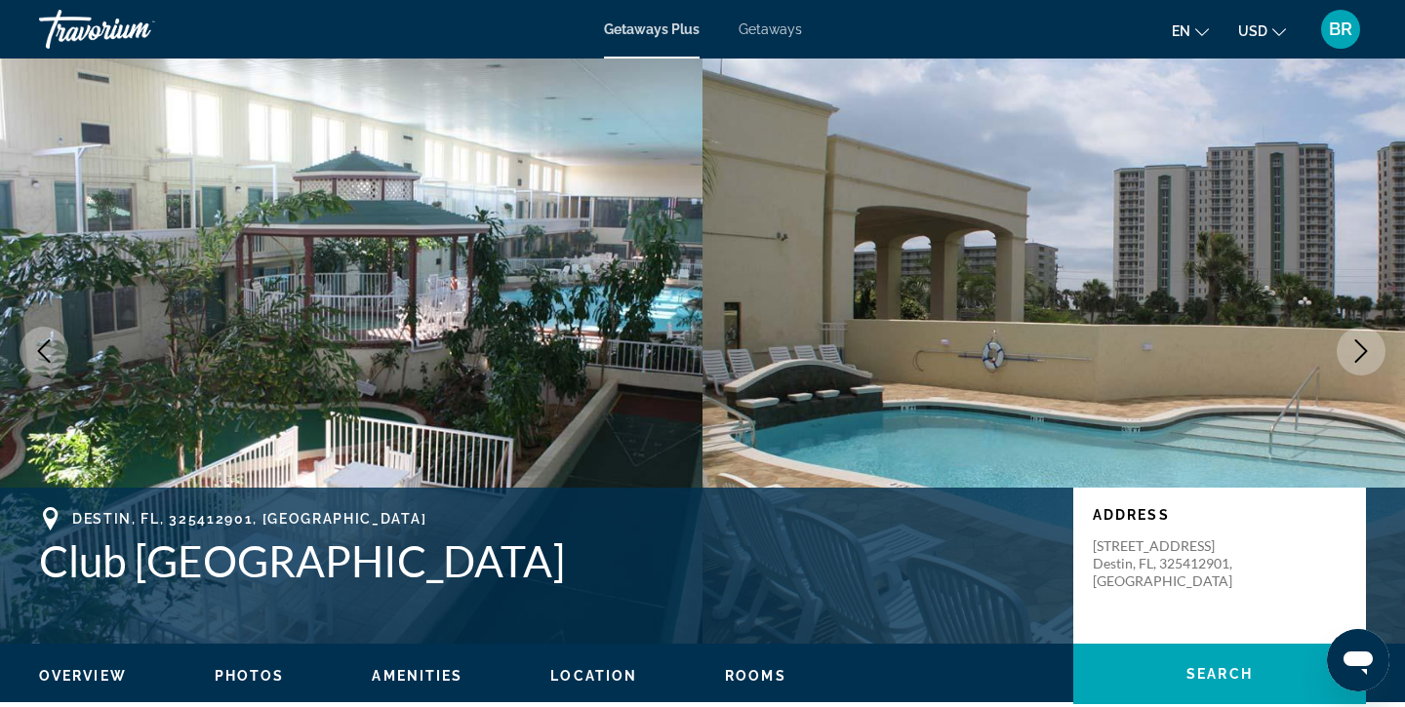
scroll to position [0, 0]
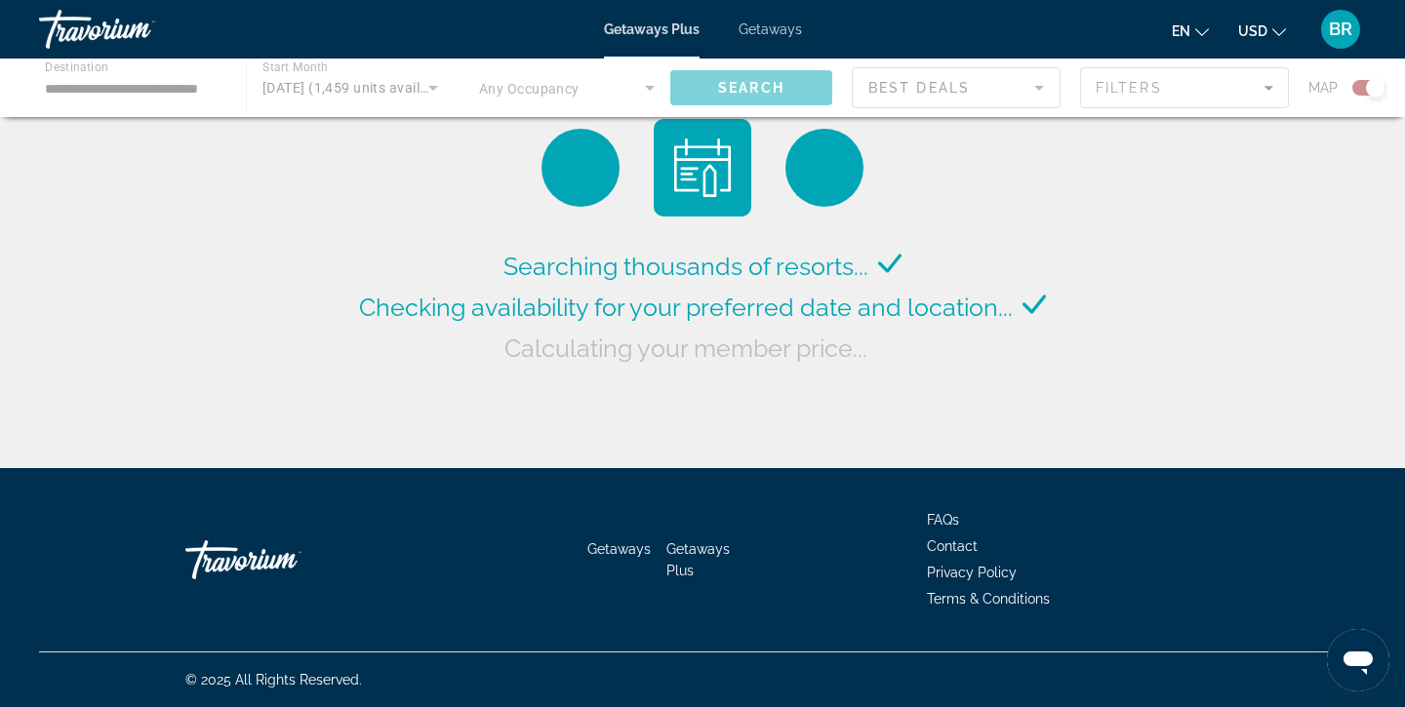
click at [169, 96] on div "Main content" at bounding box center [702, 88] width 1405 height 59
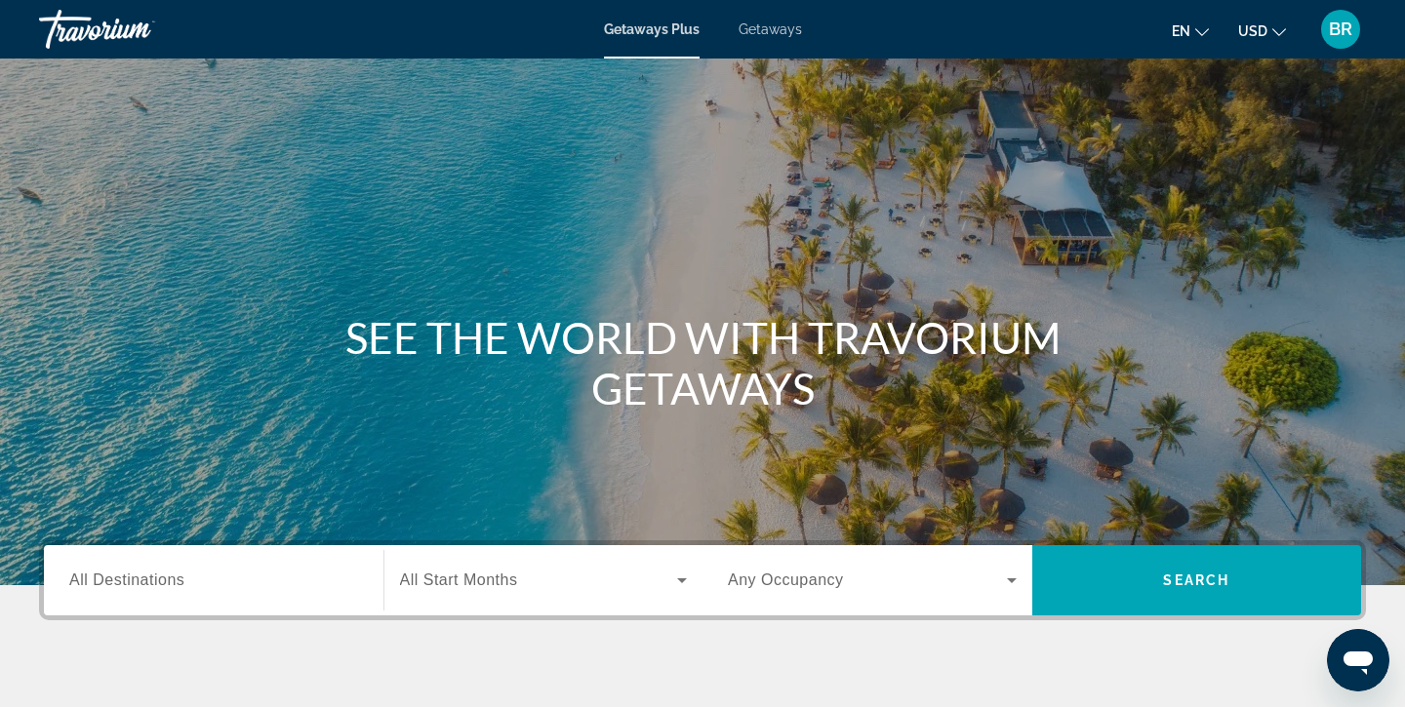
click at [89, 575] on span "All Destinations" at bounding box center [126, 580] width 115 height 17
click at [89, 575] on input "Destination All Destinations" at bounding box center [213, 581] width 289 height 23
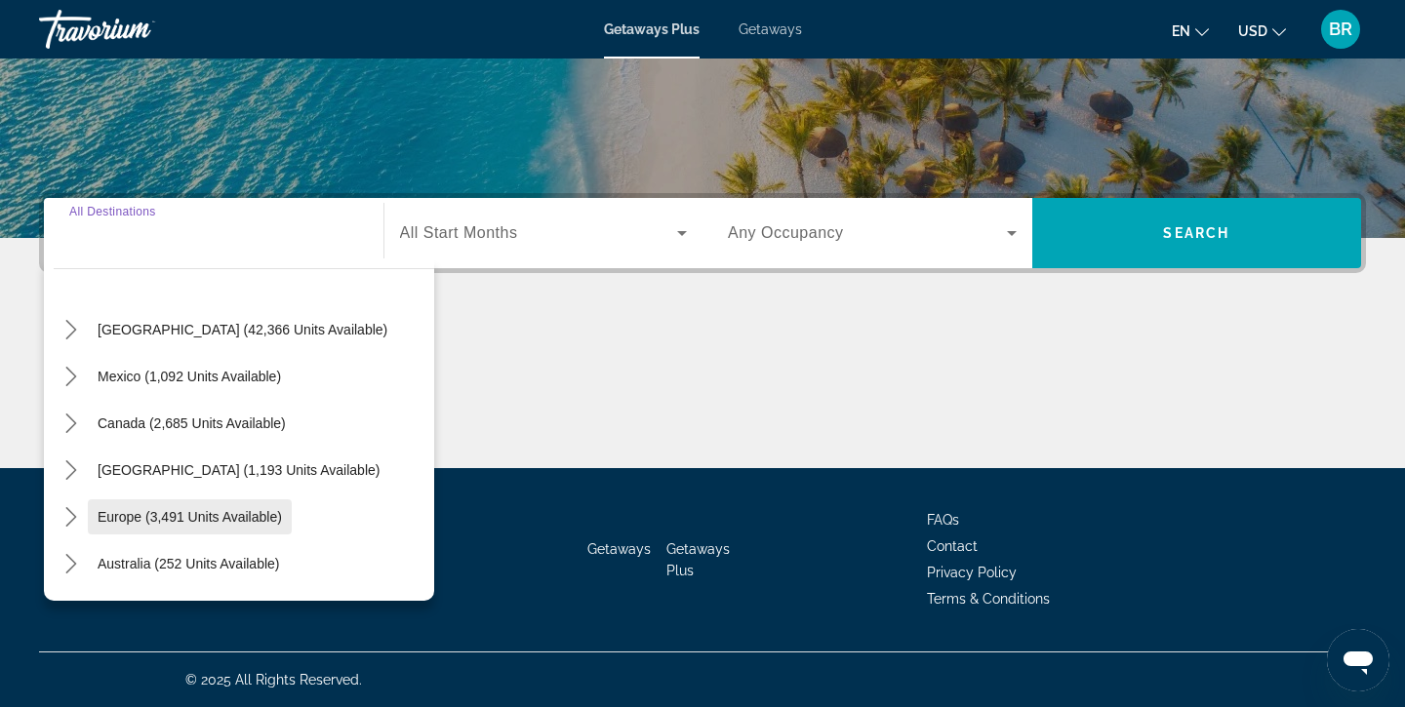
scroll to position [49, 0]
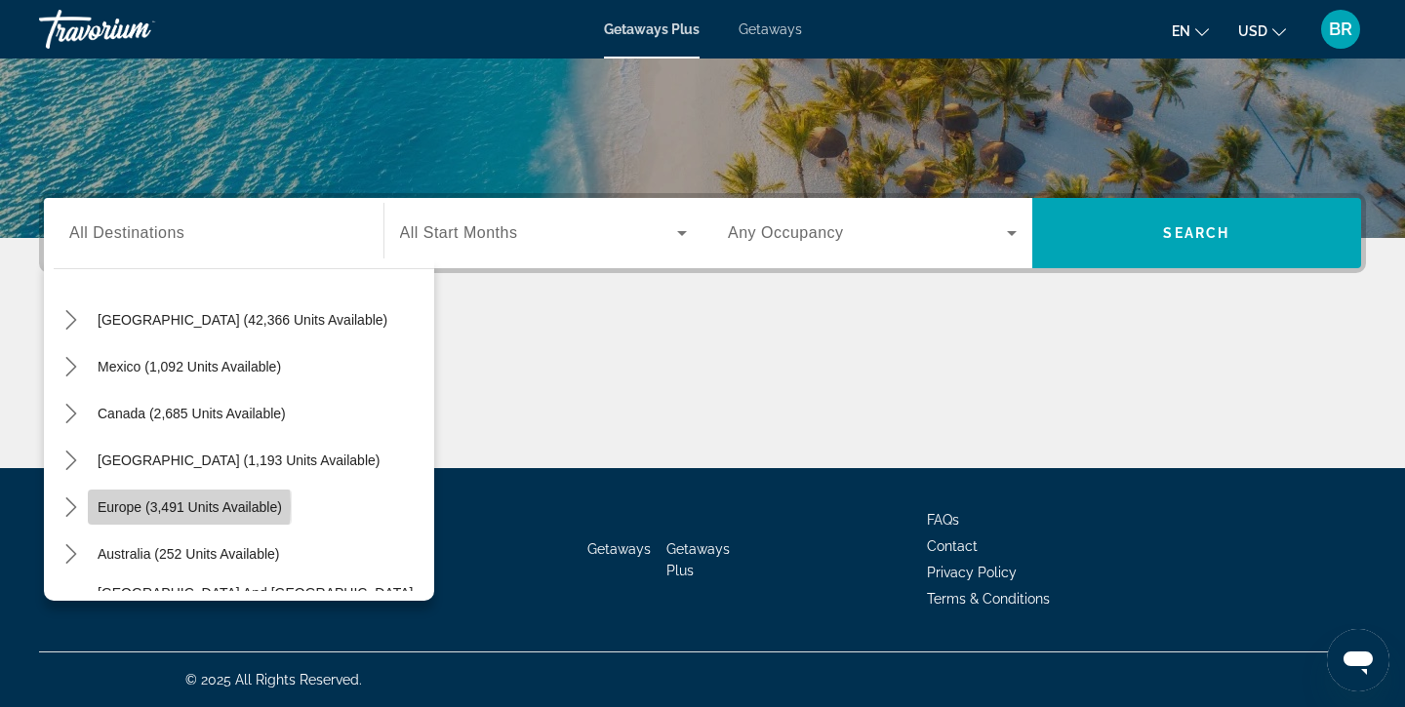
click at [150, 506] on span "Europe (3,491 units available)" at bounding box center [190, 507] width 184 height 16
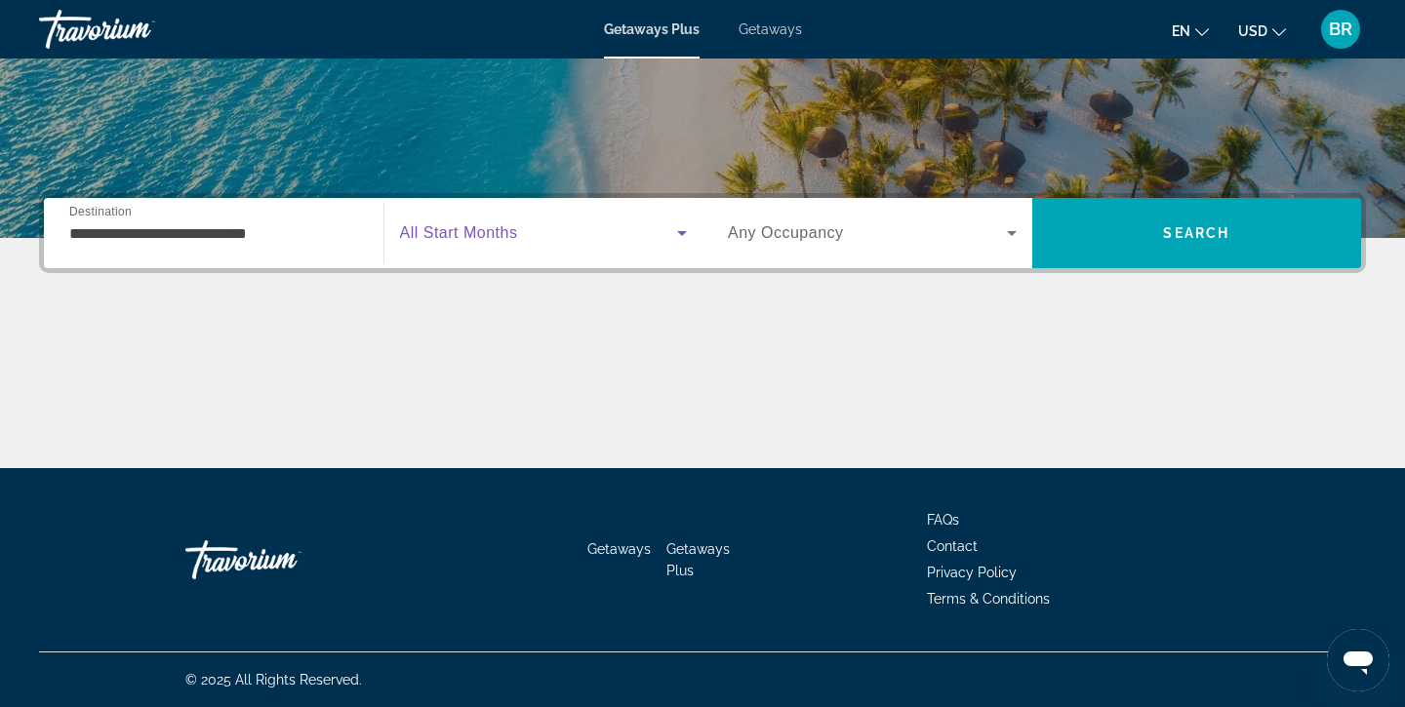
click at [679, 233] on icon "Search widget" at bounding box center [682, 233] width 10 height 5
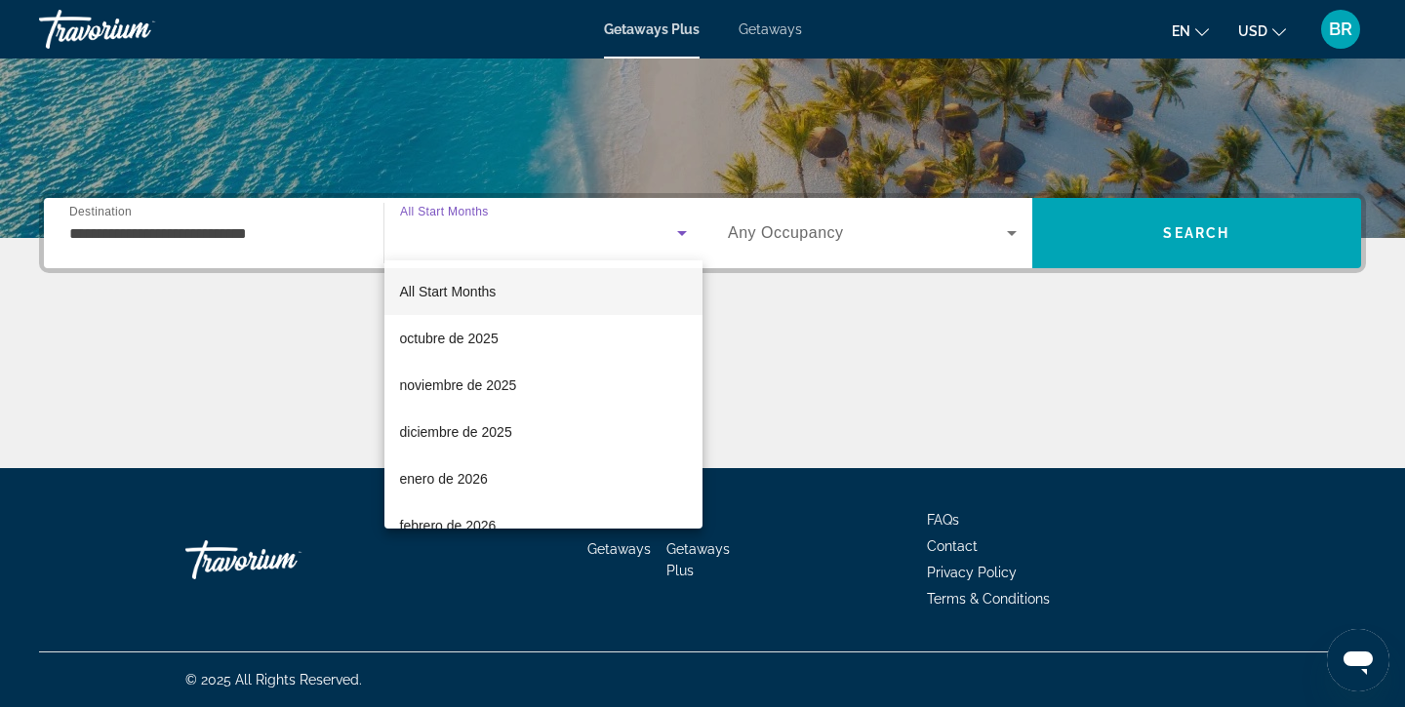
click at [174, 229] on div at bounding box center [702, 353] width 1405 height 707
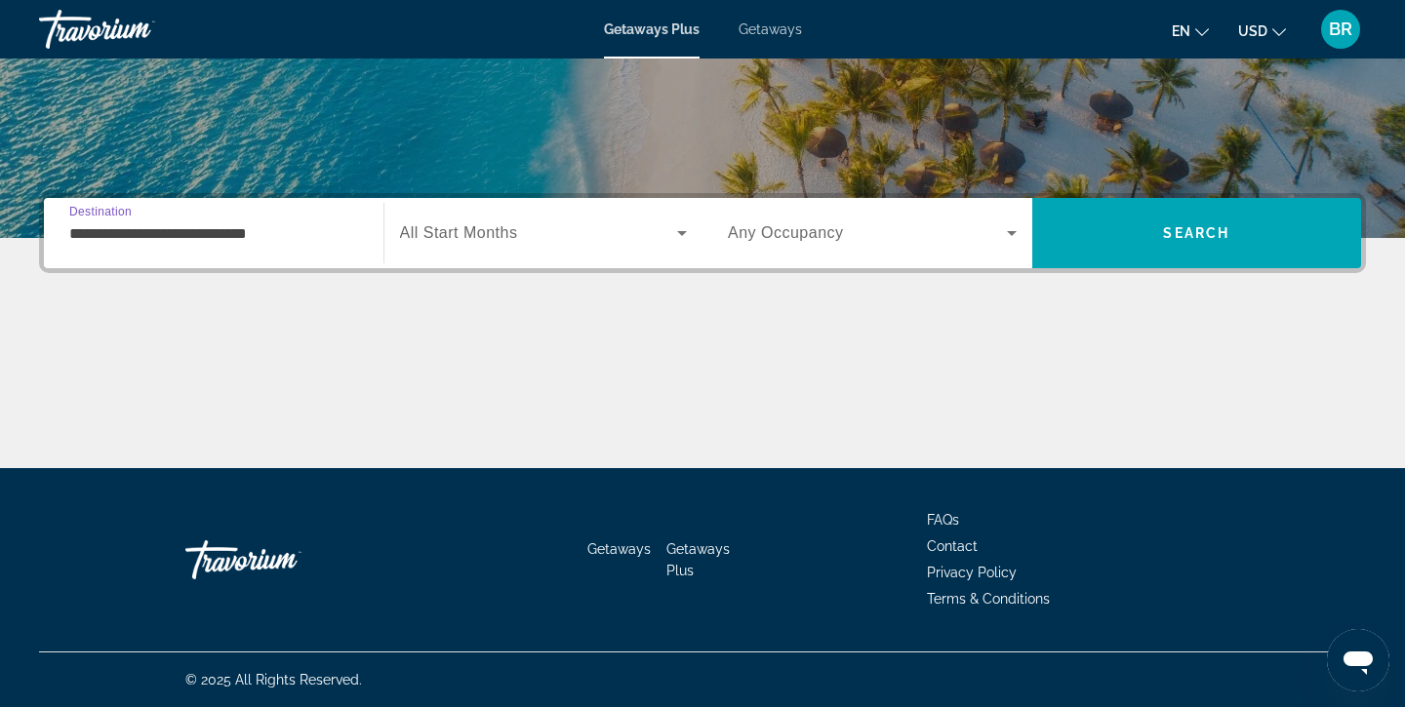
click at [89, 233] on input "**********" at bounding box center [213, 233] width 289 height 23
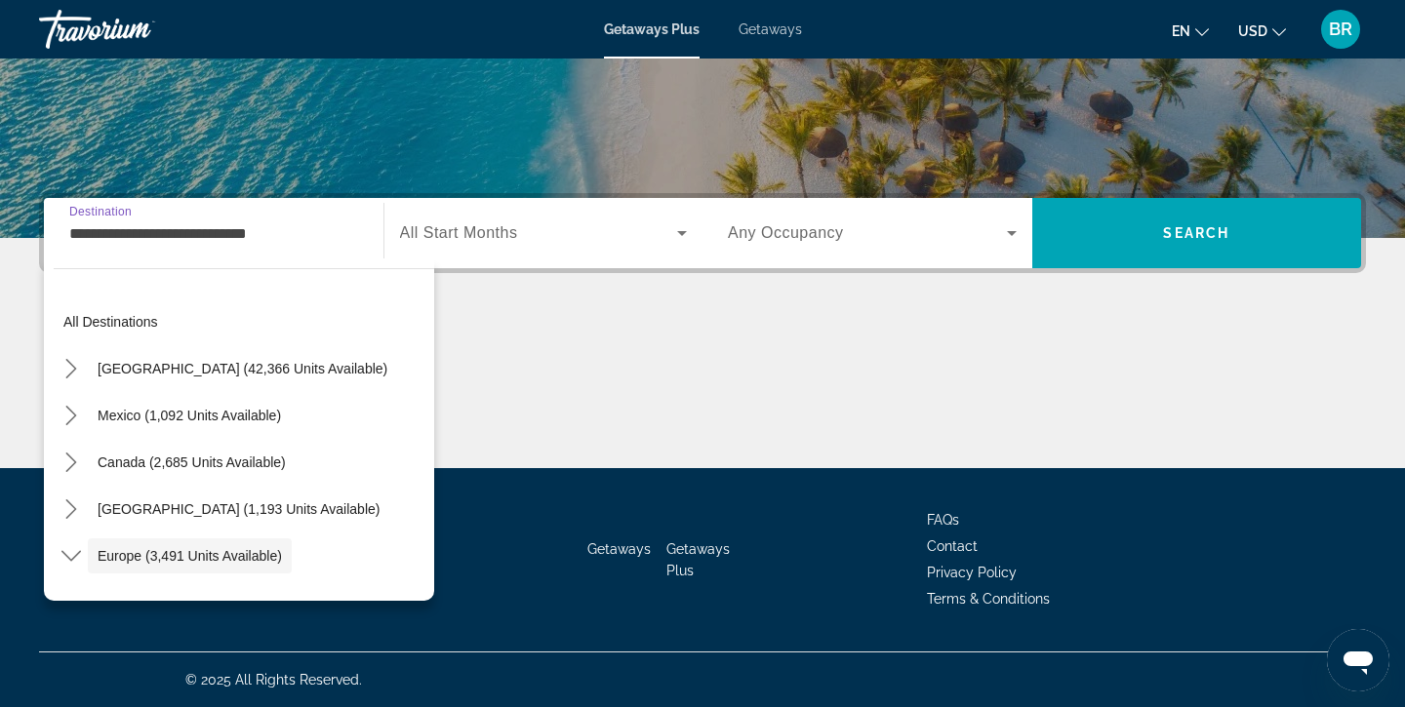
scroll to position [116, 0]
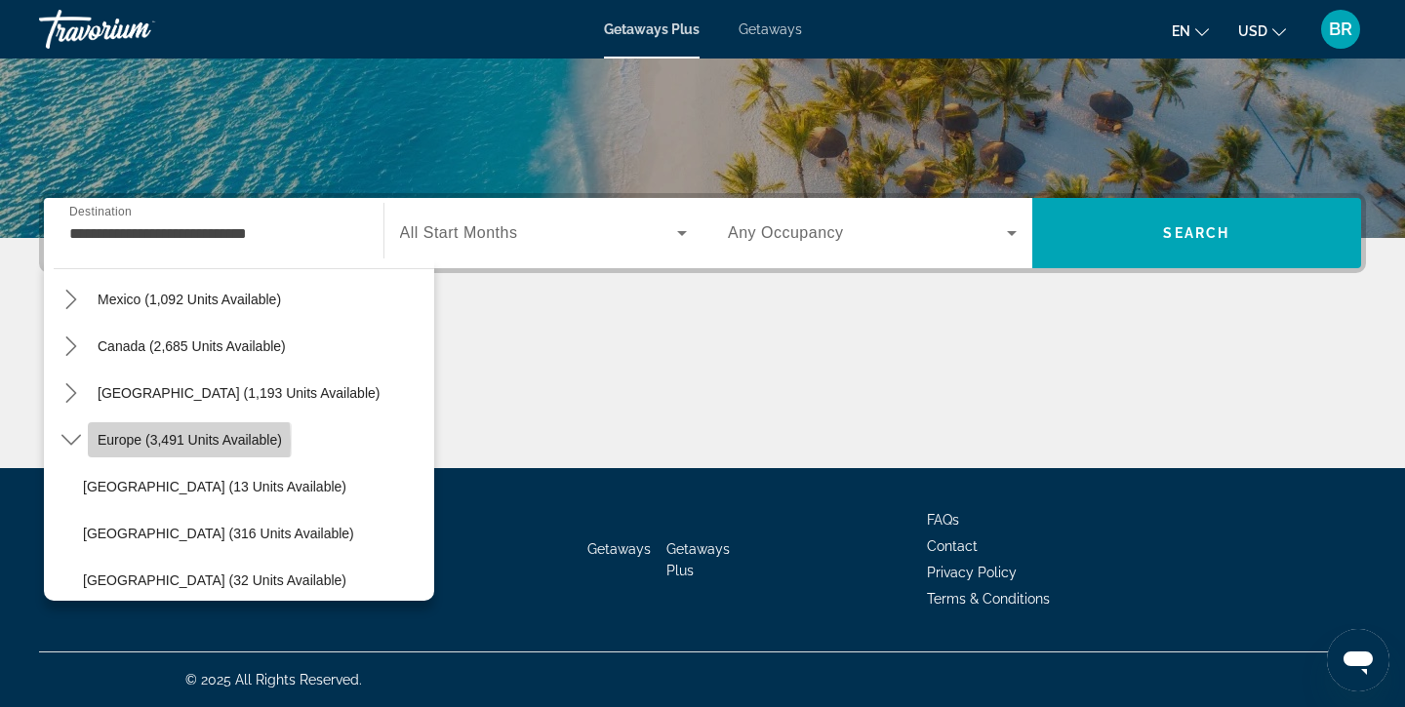
click at [111, 444] on span "Europe (3,491 units available)" at bounding box center [190, 440] width 184 height 16
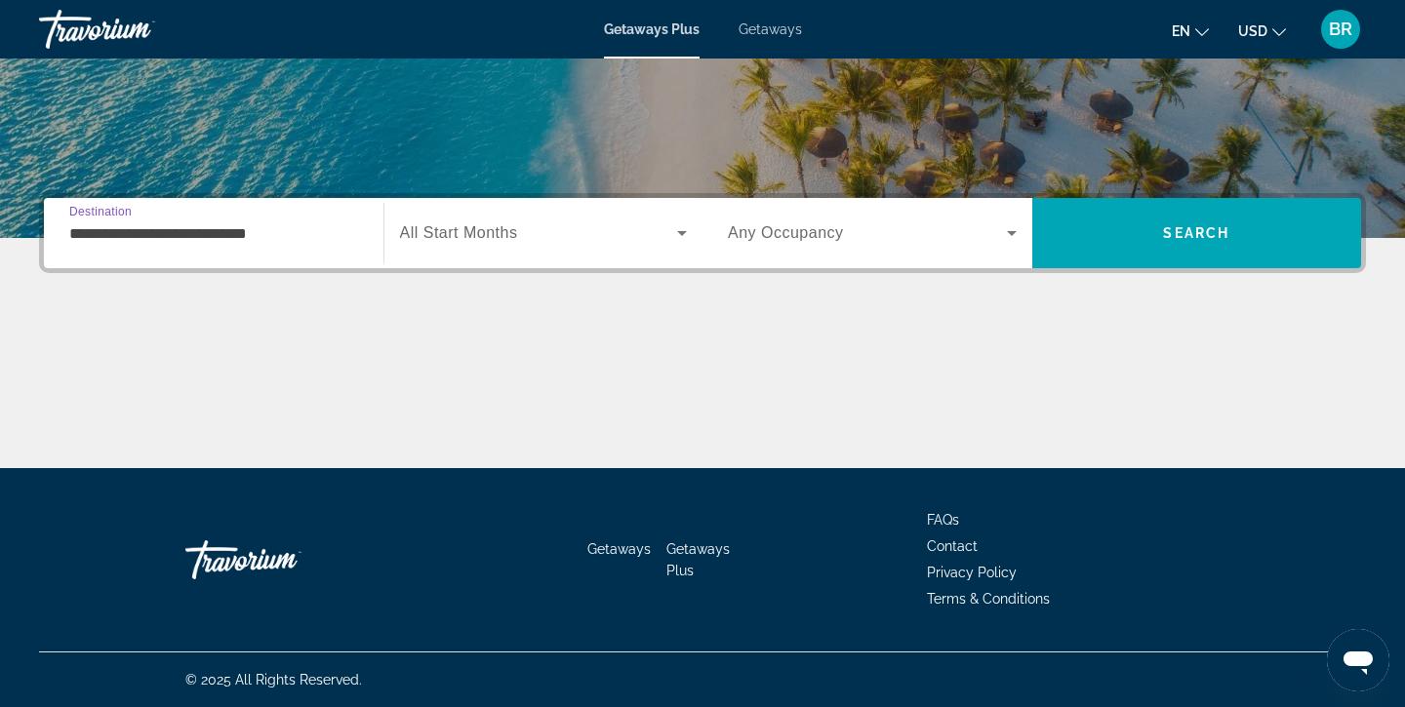
click at [111, 226] on input "**********" at bounding box center [213, 233] width 289 height 23
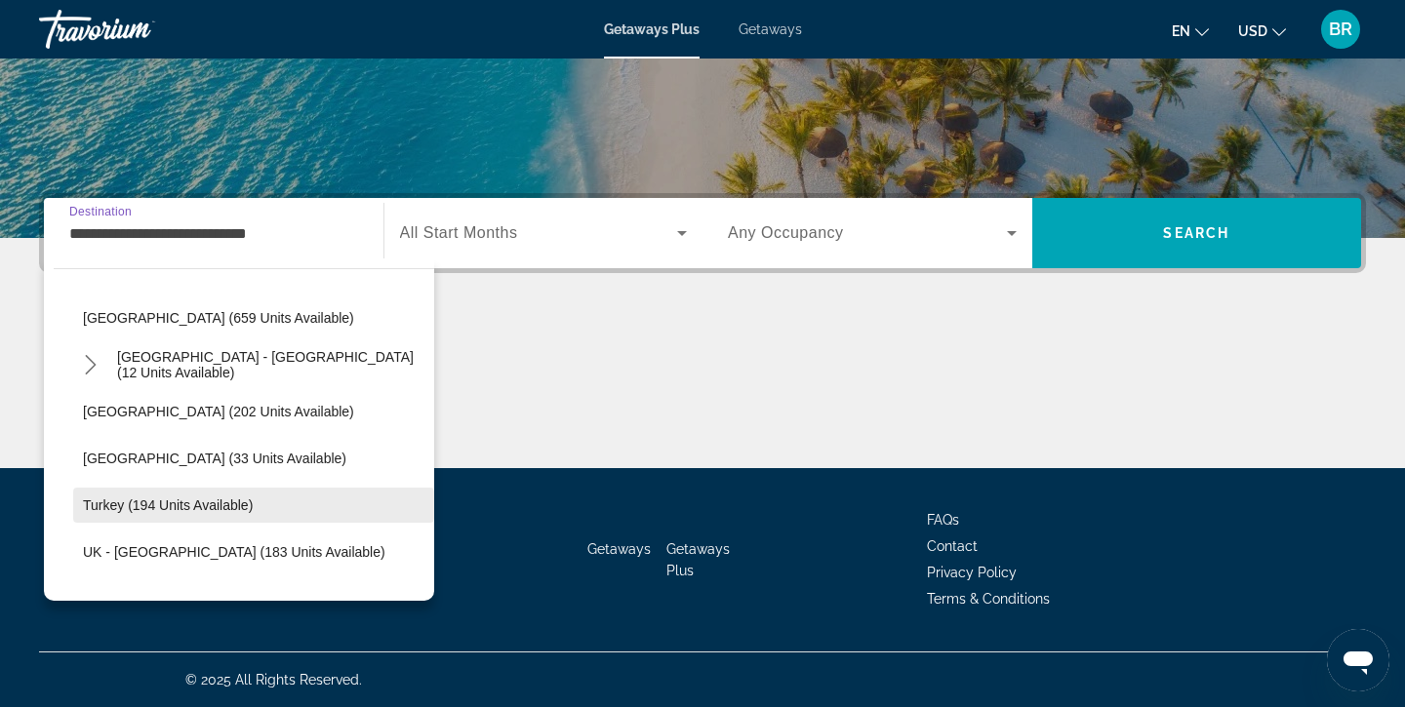
scroll to position [899, 0]
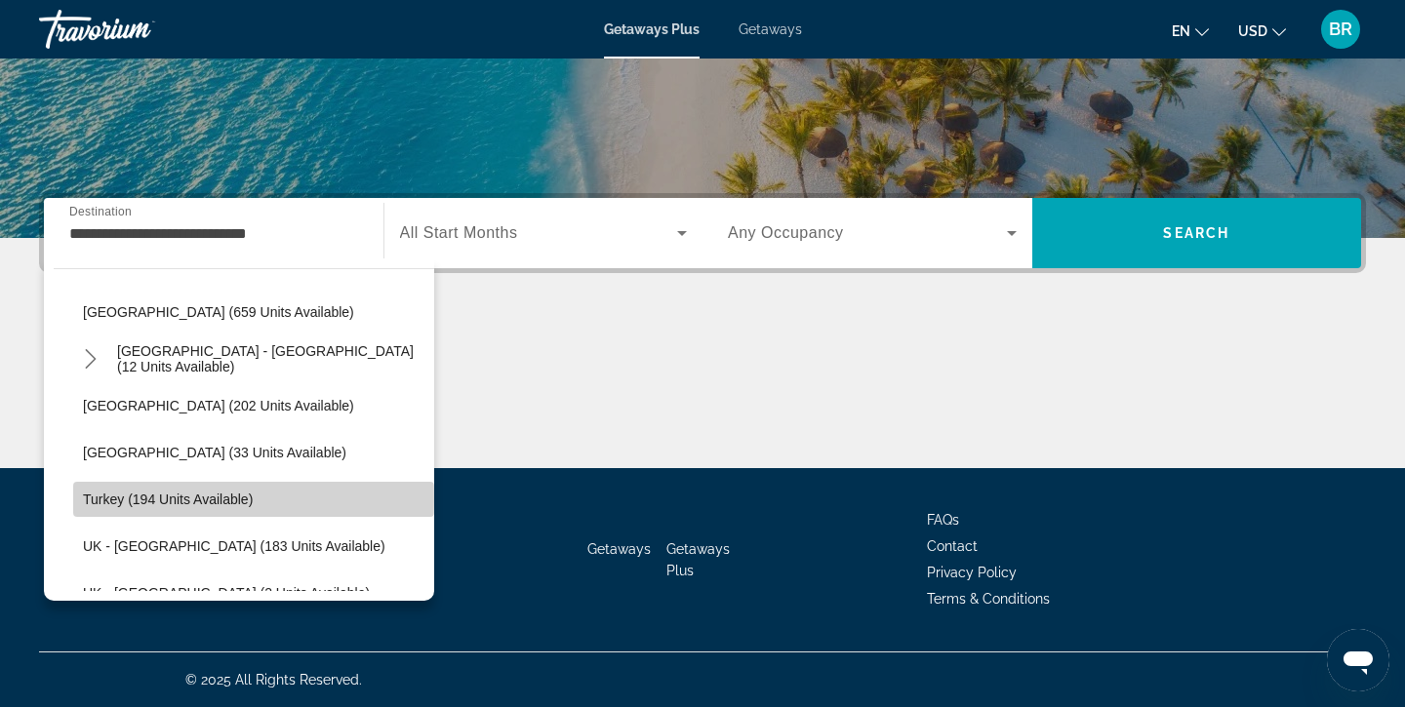
click at [109, 499] on span "Turkey (194 units available)" at bounding box center [168, 500] width 170 height 16
type input "**********"
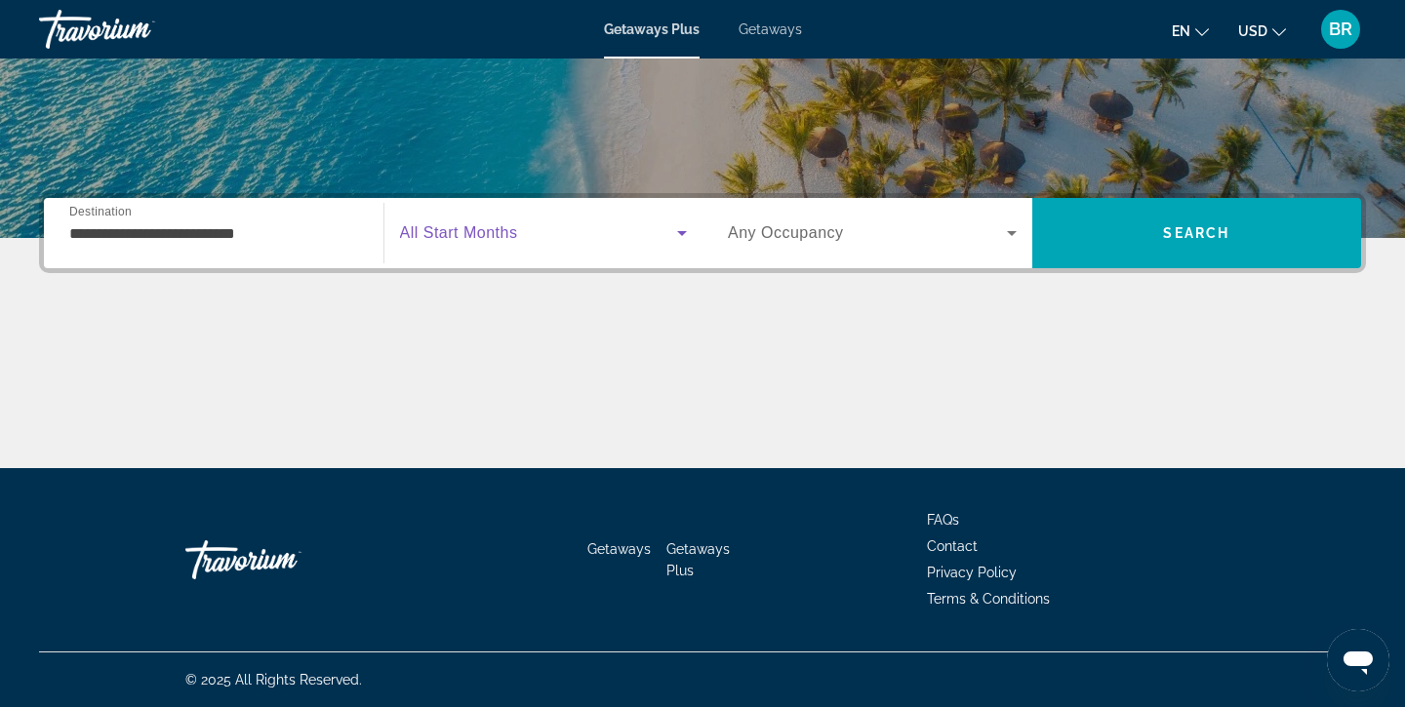
click at [683, 237] on icon "Search widget" at bounding box center [681, 232] width 23 height 23
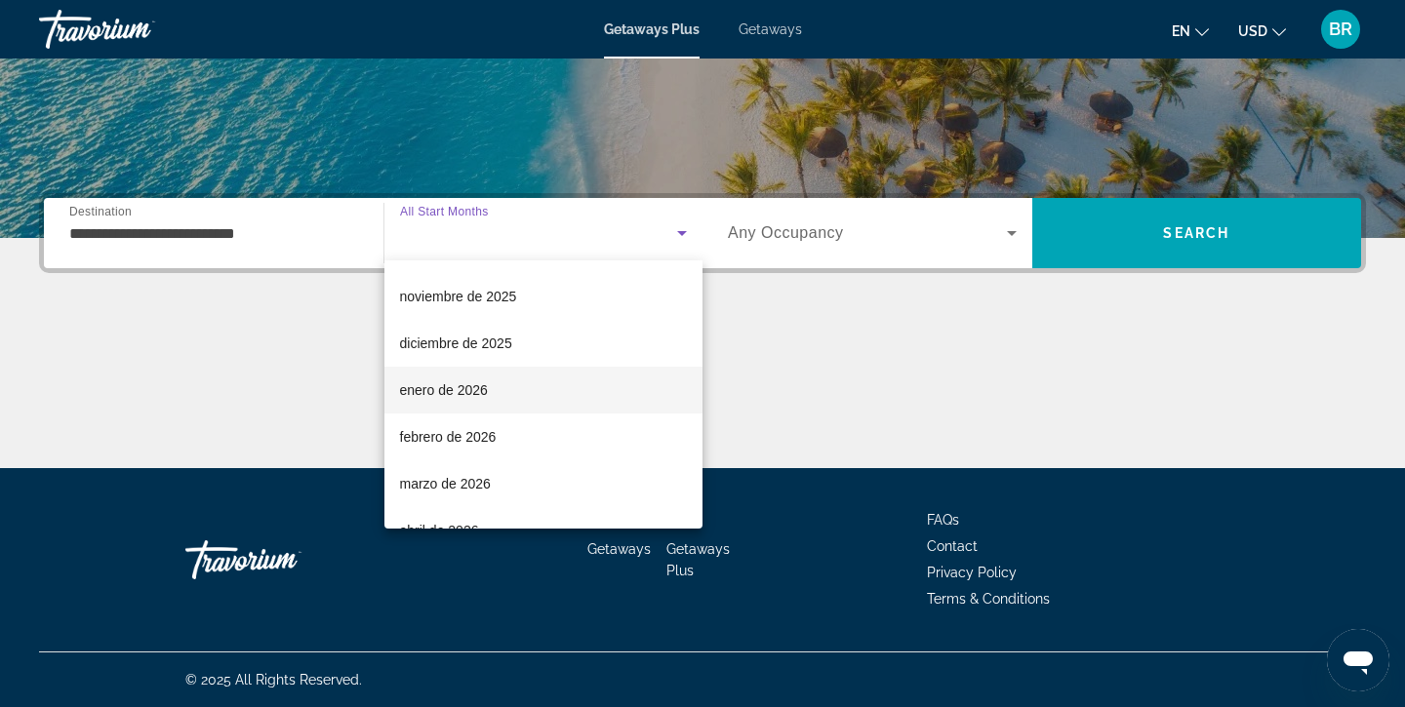
scroll to position [99, 0]
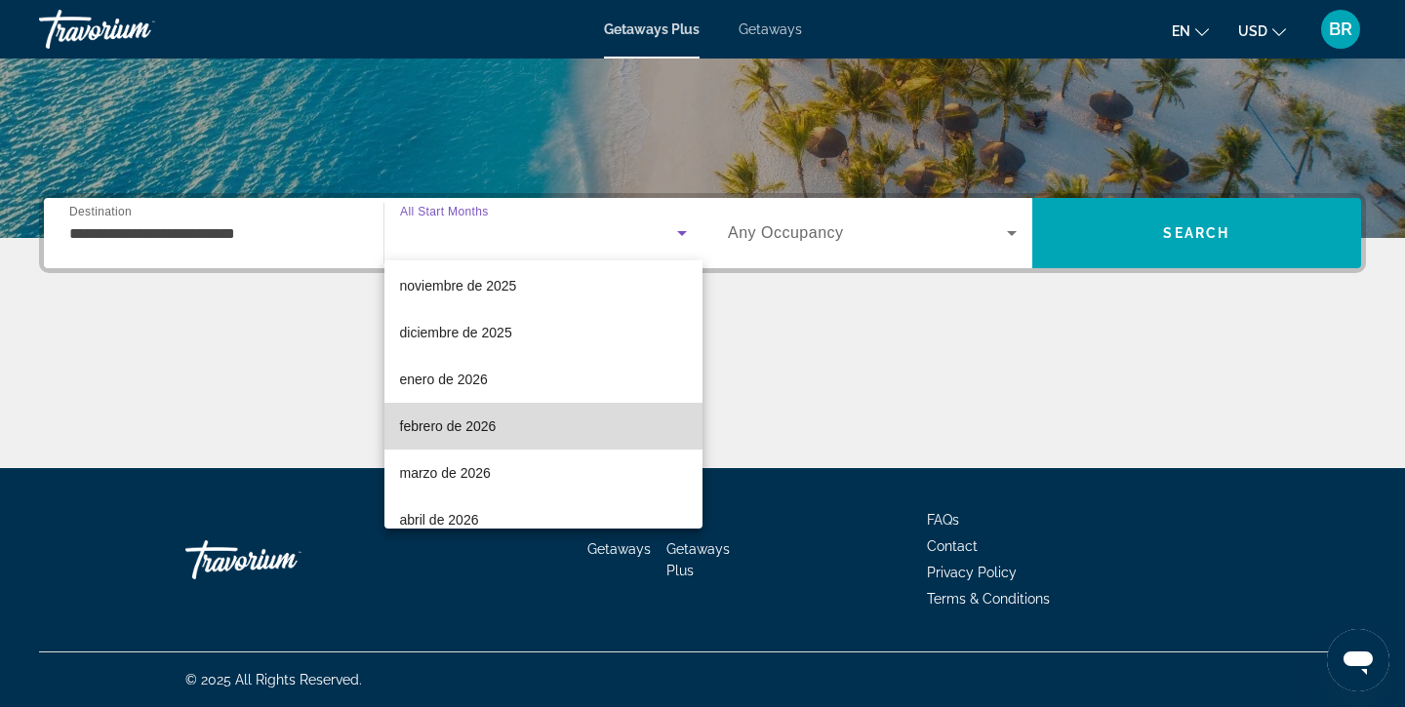
click at [437, 424] on span "febrero de 2026" at bounding box center [448, 426] width 97 height 23
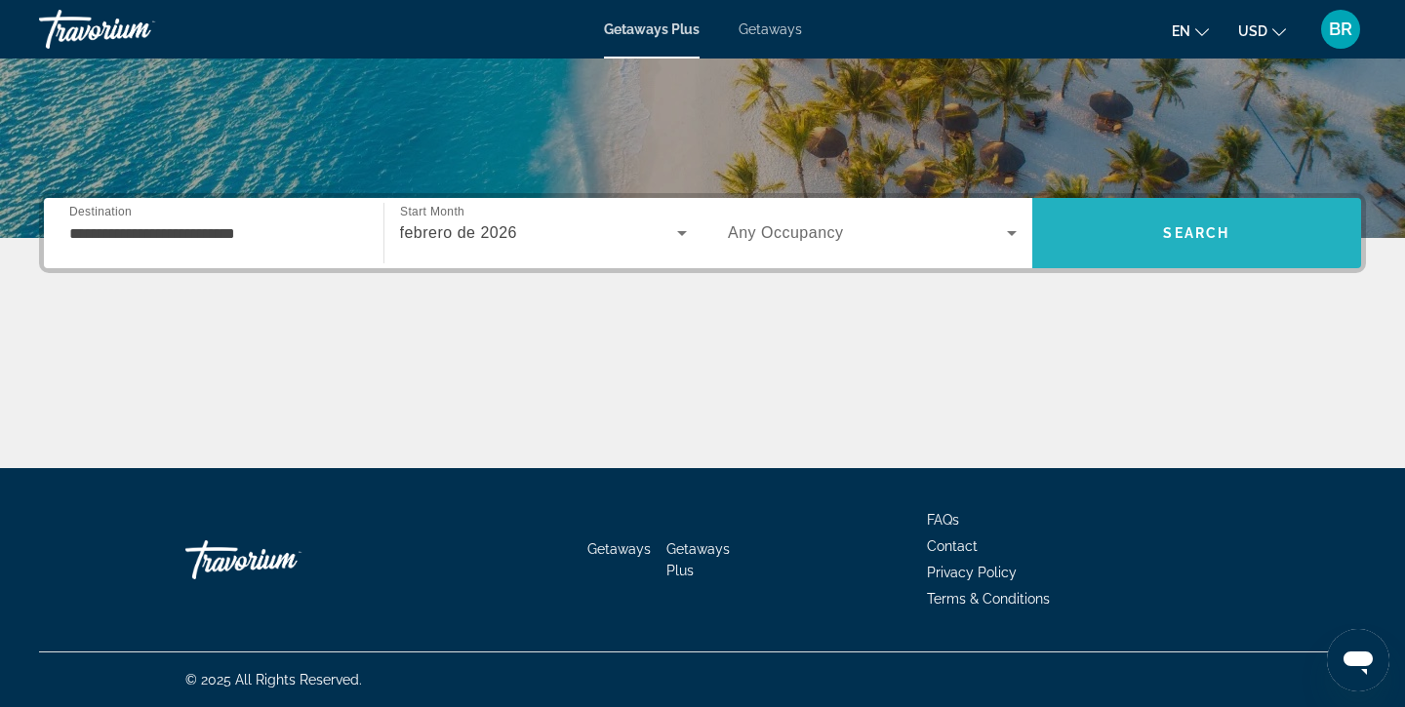
click at [1206, 231] on span "Search" at bounding box center [1196, 233] width 66 height 16
